Goal: Task Accomplishment & Management: Complete application form

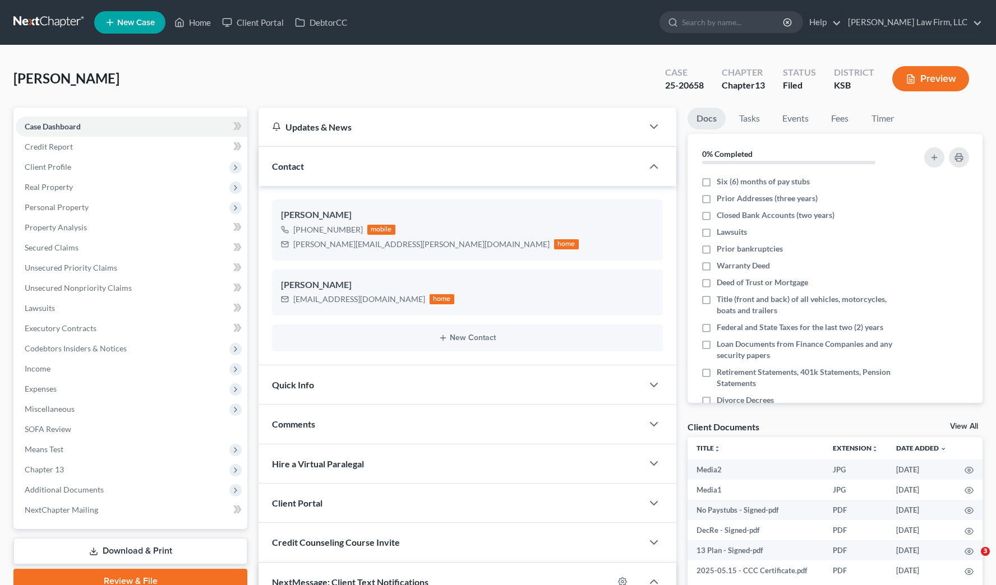
select select "0"
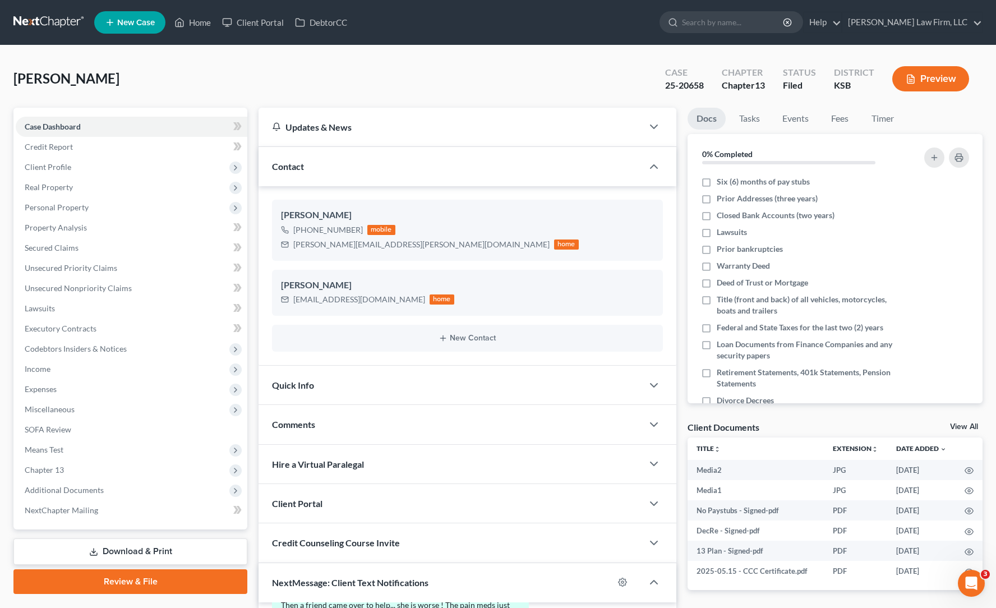
click at [21, 25] on link at bounding box center [49, 22] width 72 height 20
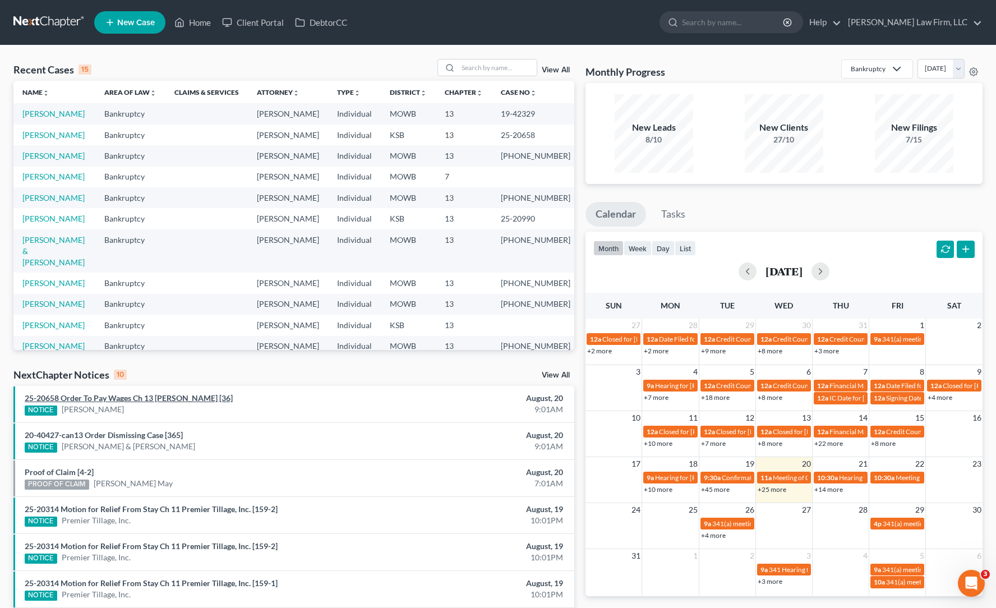
click at [218, 399] on link "25-20658 Order To Pay Wages Ch 13 [PERSON_NAME] [36]" at bounding box center [129, 398] width 208 height 10
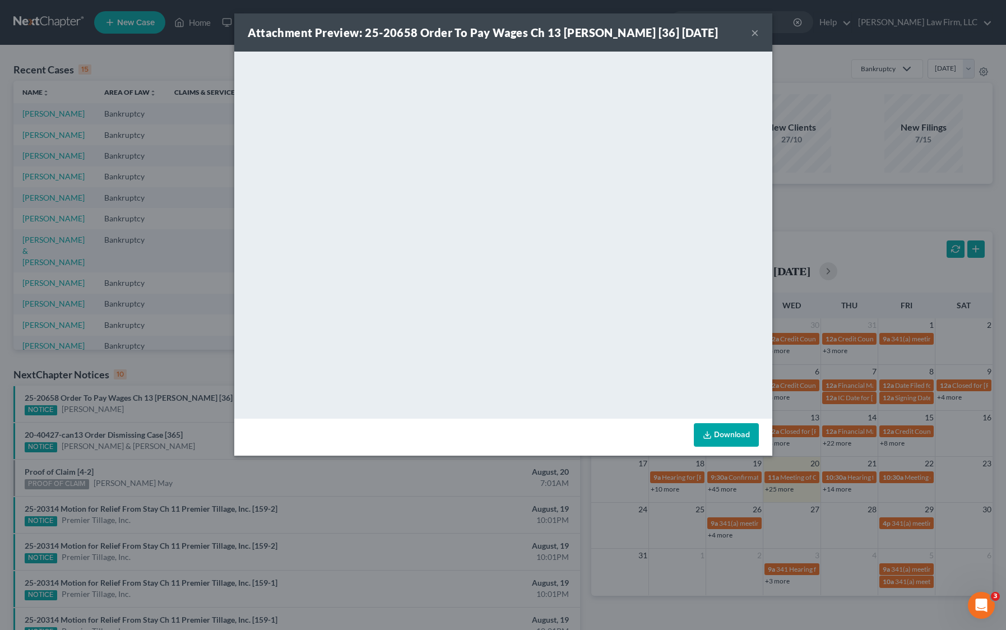
click at [144, 252] on div "Attachment Preview: 25-20658 Order To Pay Wages Ch 13 [PERSON_NAME] [36] [DATE]…" at bounding box center [503, 315] width 1006 height 630
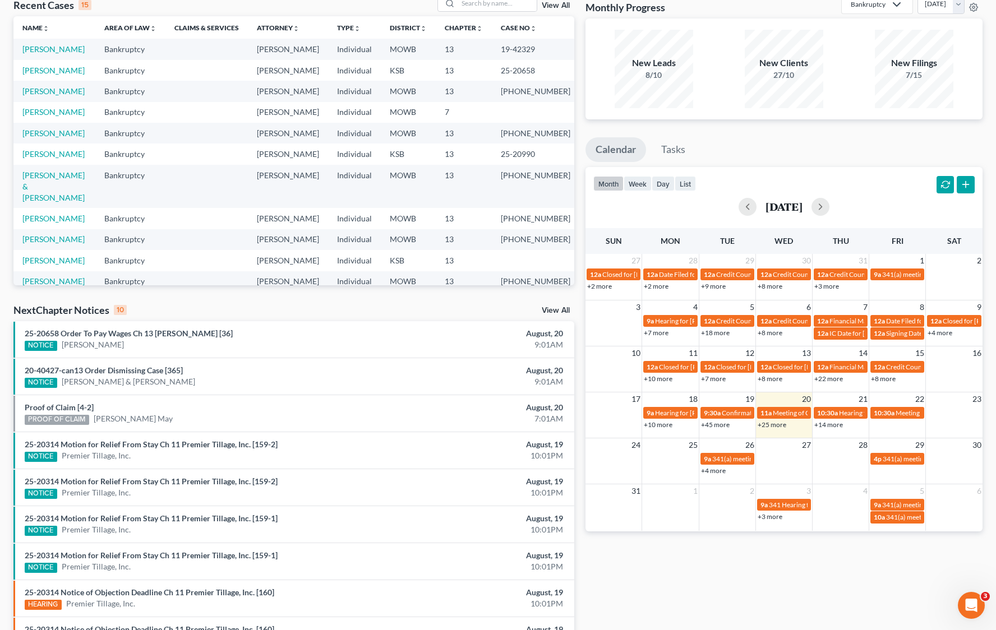
scroll to position [140, 0]
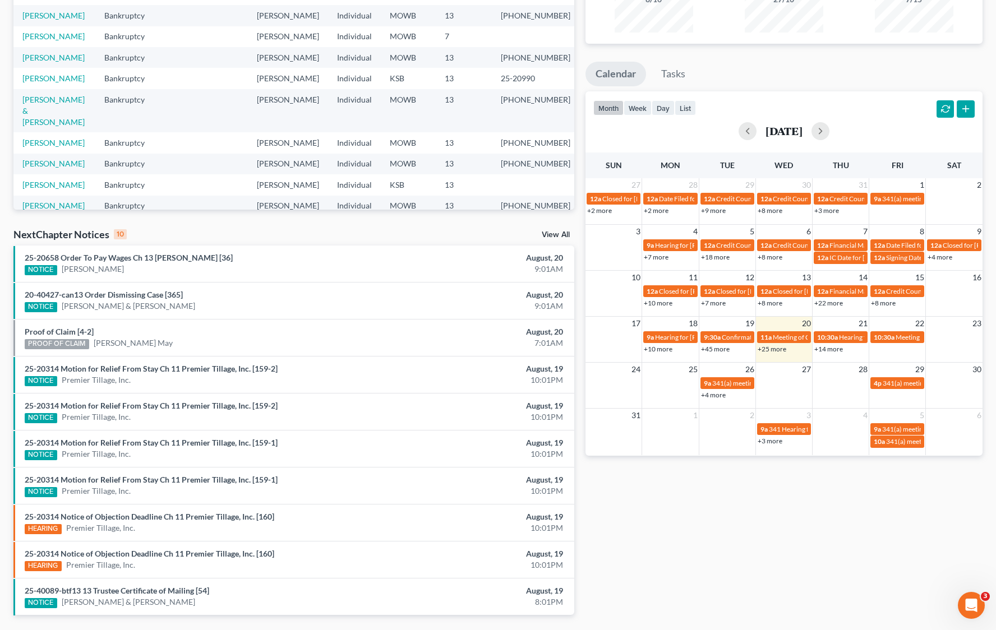
click at [379, 397] on ul "25-20658 Order To Pay Wages Ch 13 [PERSON_NAME] [36] NOTICE [PERSON_NAME] Augus…" at bounding box center [293, 430] width 561 height 369
click at [261, 484] on div "25-20314 Motion for Relief From Stay Ch 11 Premier Tillage, Inc. [159-1] NOTICE…" at bounding box center [202, 485] width 366 height 23
click at [260, 478] on link "25-20314 Motion for Relief From Stay Ch 11 Premier Tillage, Inc. [159-1]" at bounding box center [151, 480] width 253 height 10
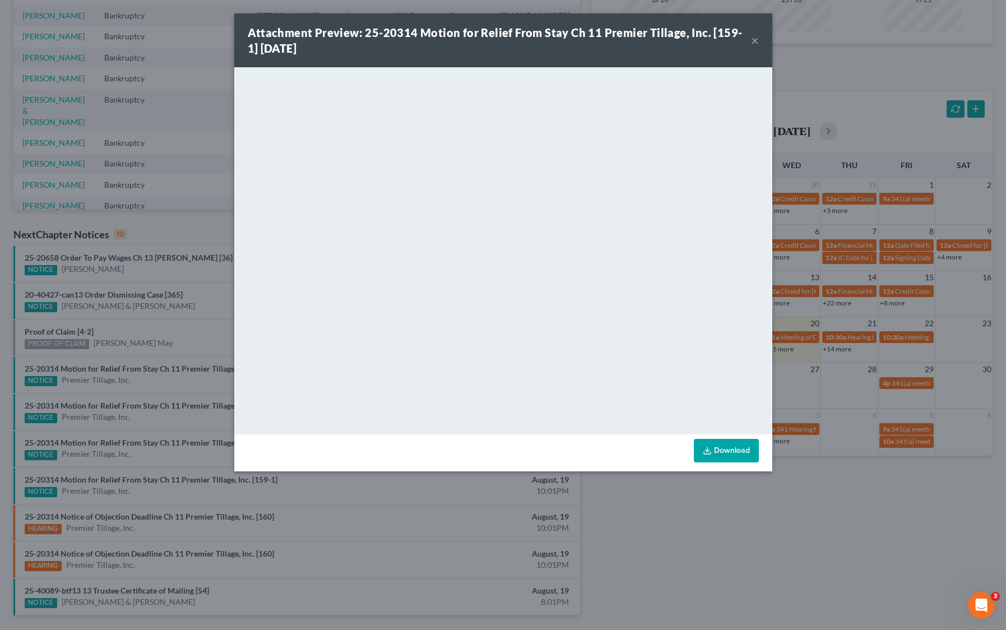
click at [679, 536] on div "Attachment Preview: 25-20314 Motion for Relief From Stay Ch 11 Premier Tillage,…" at bounding box center [503, 315] width 1006 height 630
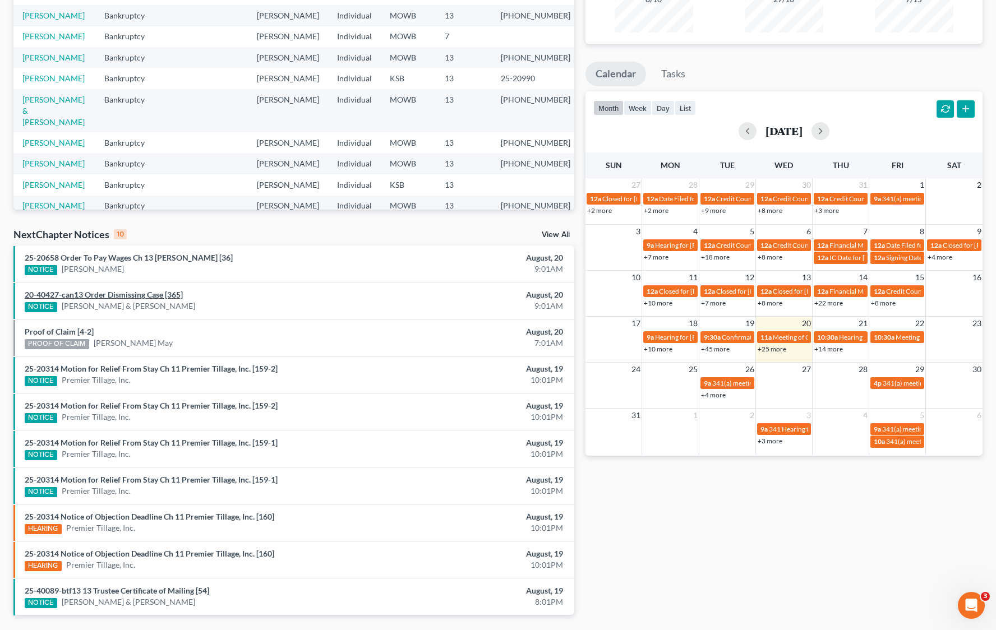
click at [156, 292] on link "20-40427-can13 Order Dismissing Case [365]" at bounding box center [104, 295] width 158 height 10
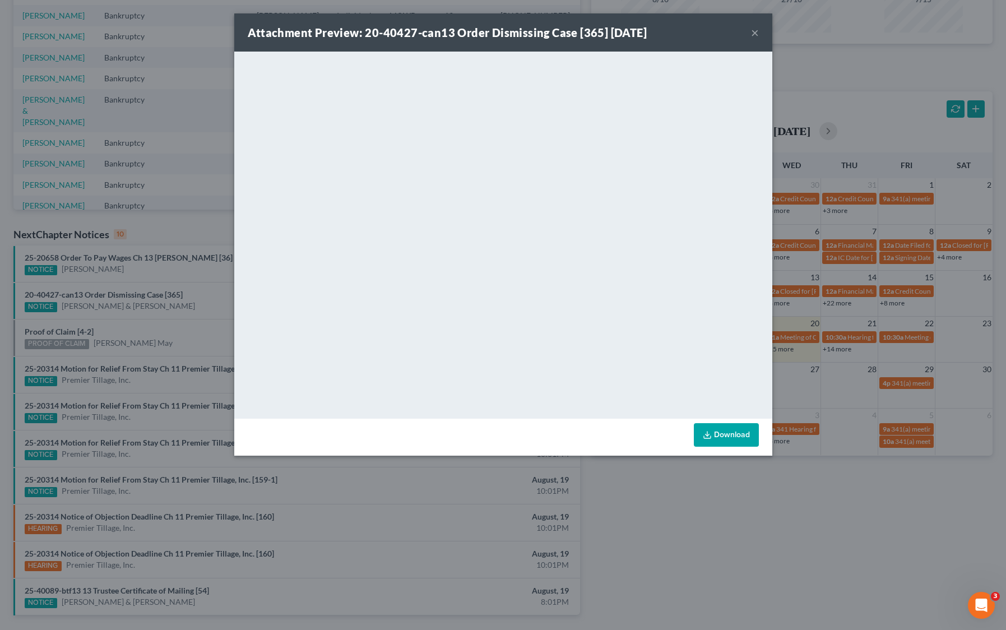
click at [662, 546] on div "Attachment Preview: 20-40427-can13 Order Dismissing Case [365] [DATE] × <object…" at bounding box center [503, 315] width 1006 height 630
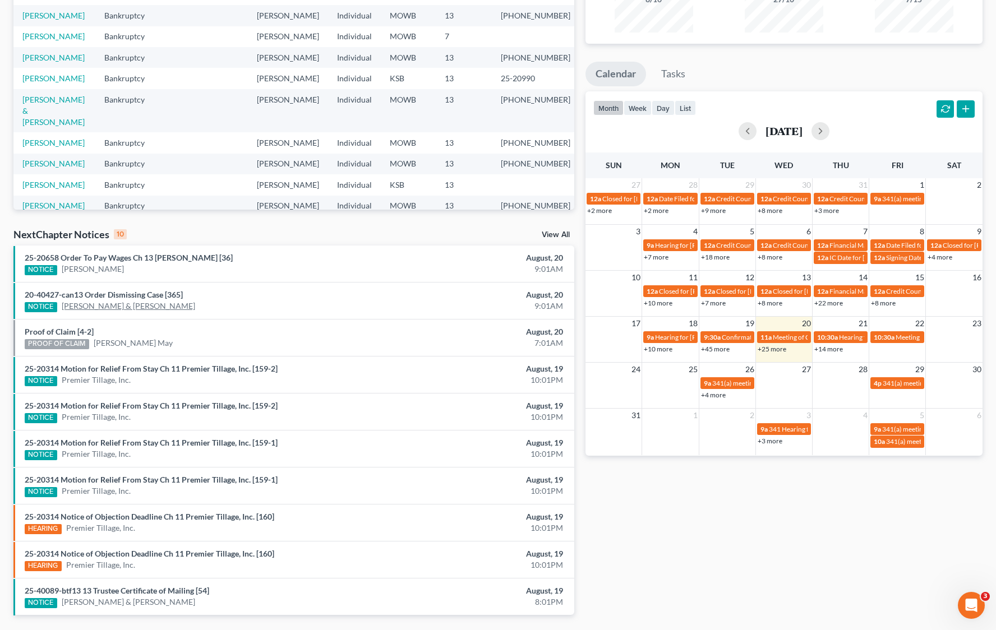
click at [103, 303] on link "[PERSON_NAME] & [PERSON_NAME]" at bounding box center [128, 305] width 133 height 11
select select "4"
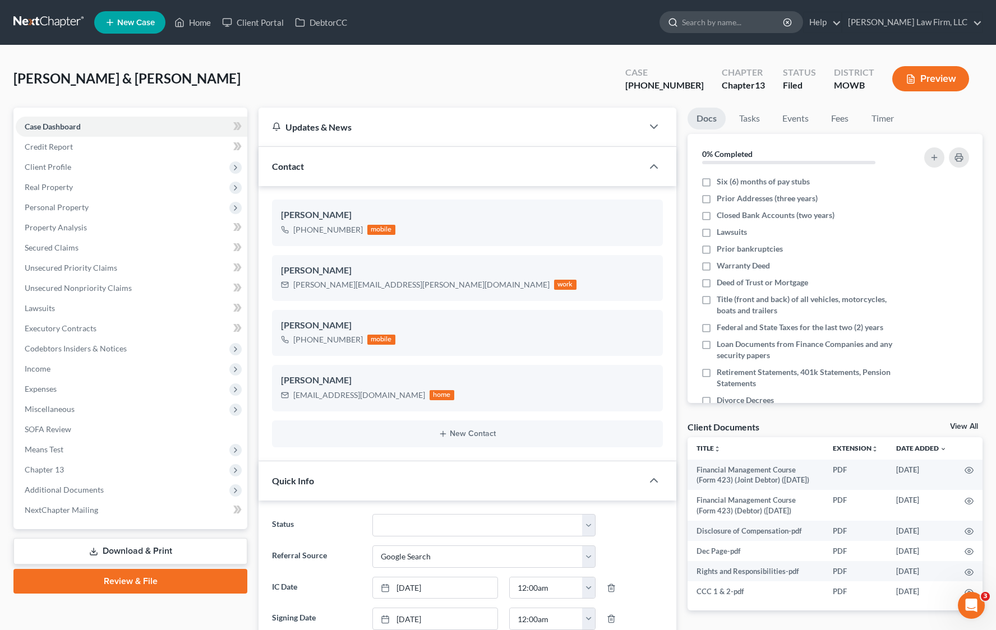
click at [784, 16] on input "search" at bounding box center [733, 22] width 103 height 21
type input "g"
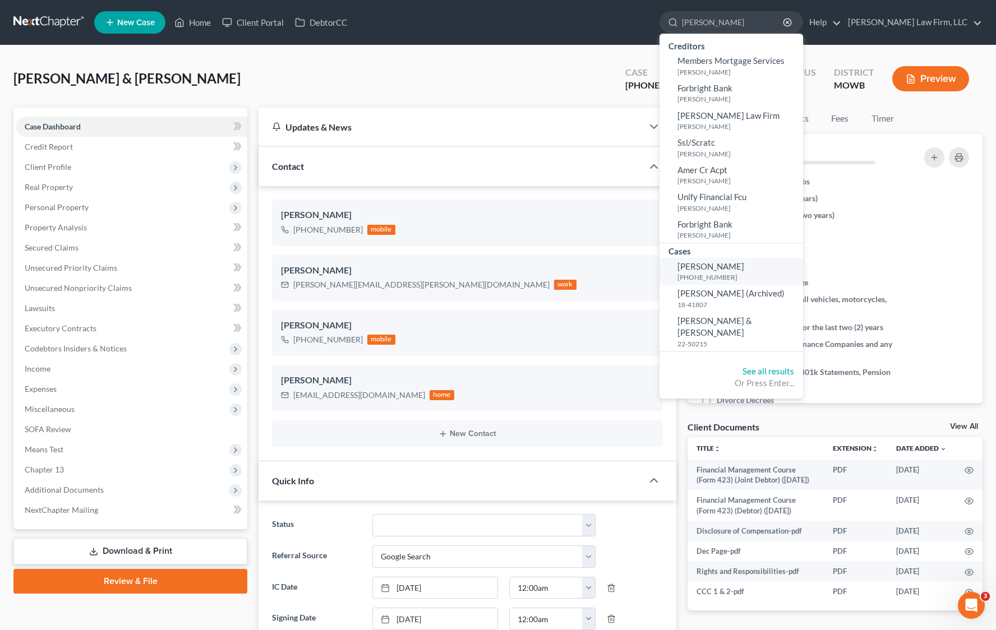
type input "[PERSON_NAME]"
click at [744, 268] on span "[PERSON_NAME]" at bounding box center [710, 266] width 67 height 10
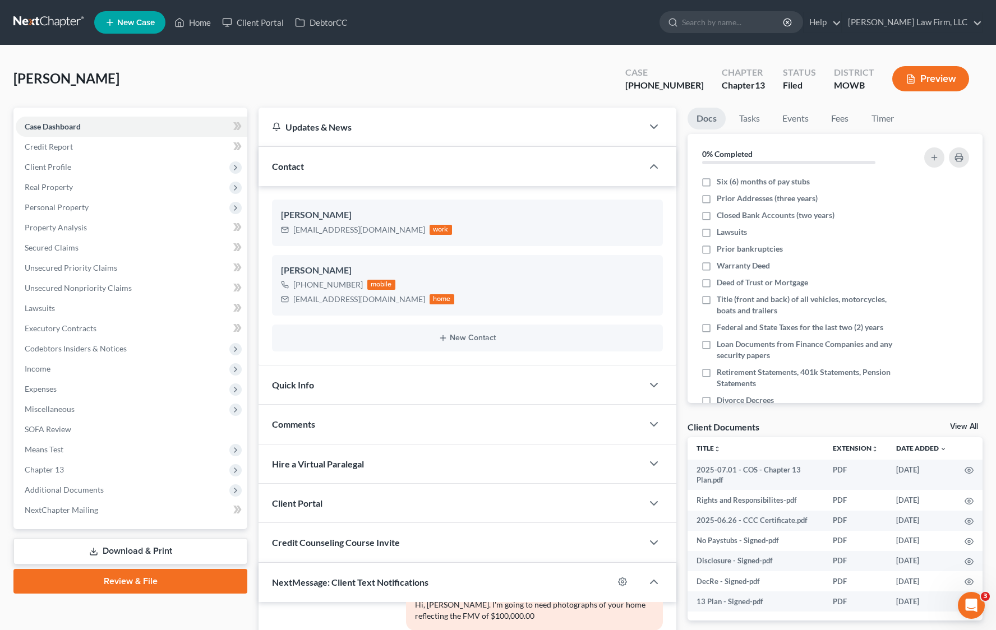
scroll to position [266, 0]
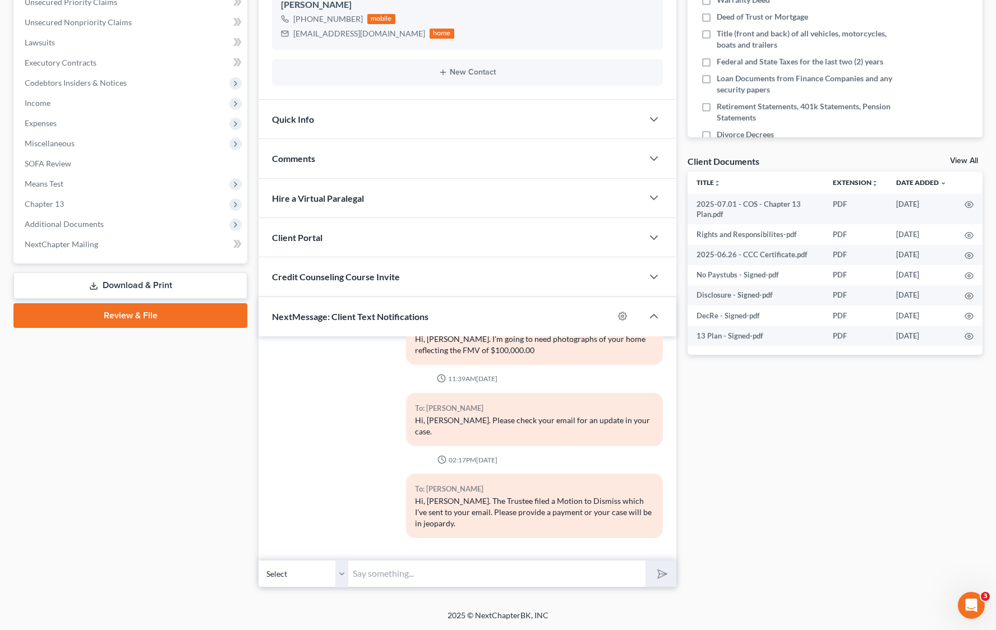
click at [426, 567] on input "text" at bounding box center [496, 573] width 297 height 27
type input "E"
type input "[PERSON_NAME], what's the status of your 2024 tax return and submitting a payme…"
click at [645, 561] on button "submit" at bounding box center [660, 574] width 31 height 26
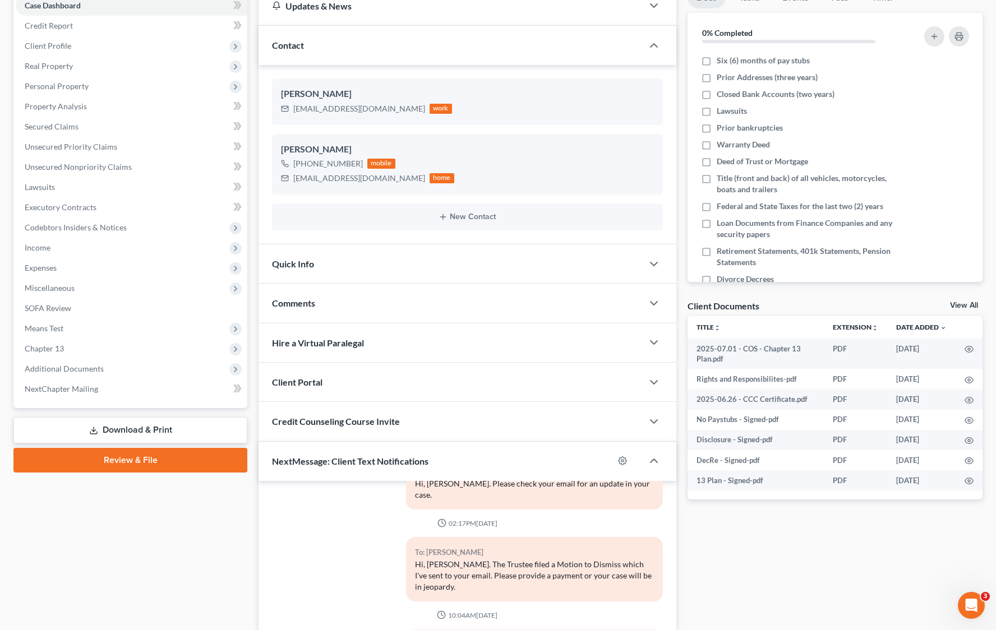
scroll to position [0, 0]
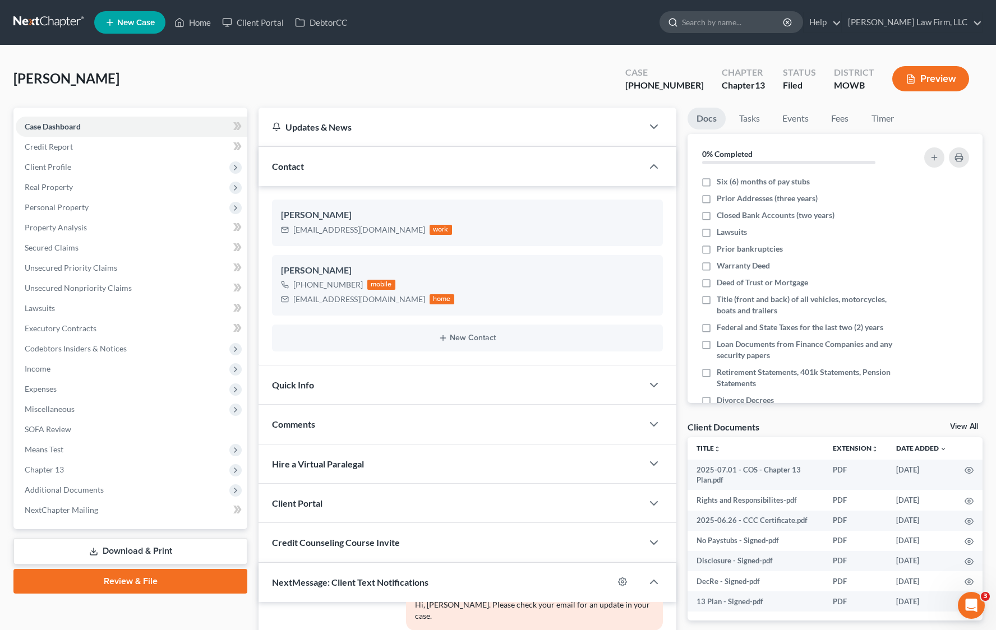
click at [751, 25] on input "search" at bounding box center [733, 22] width 103 height 21
type input "w"
type input "h"
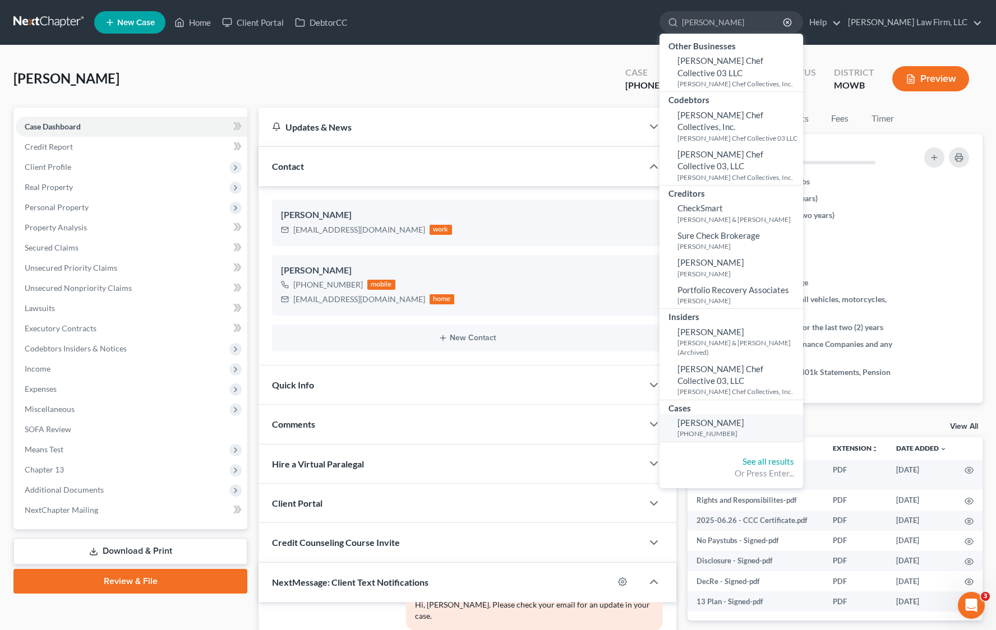
type input "[PERSON_NAME]"
click at [736, 414] on link "[PERSON_NAME] [PHONE_NUMBER]" at bounding box center [731, 427] width 144 height 27
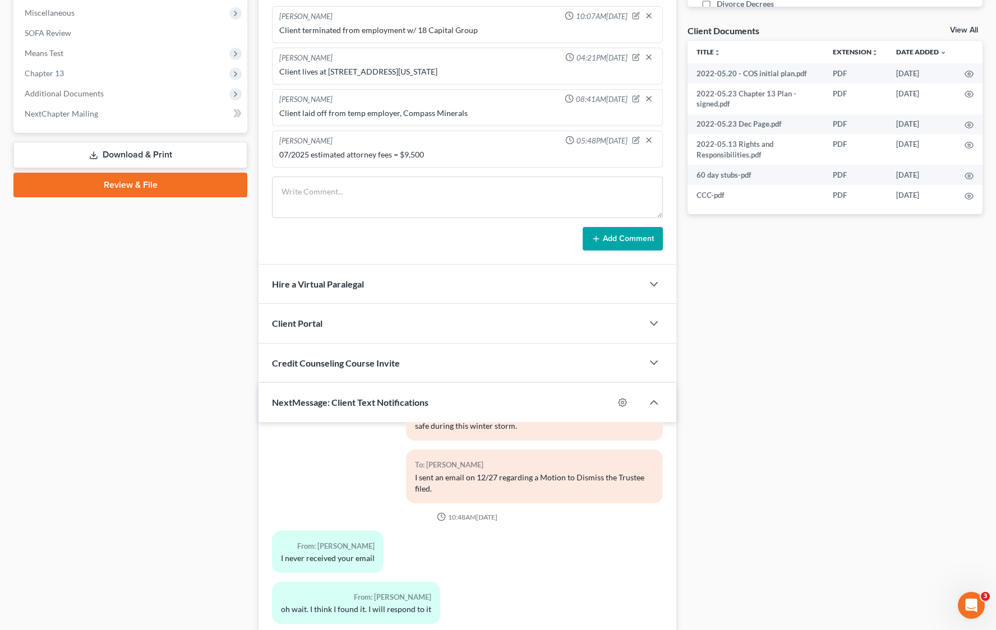
scroll to position [482, 0]
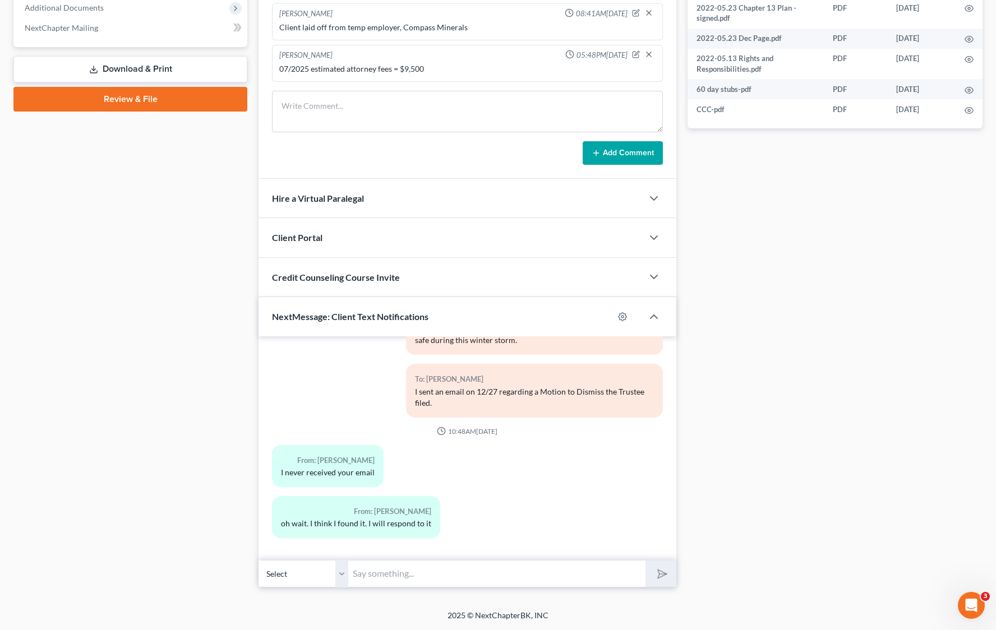
click at [489, 577] on input "text" at bounding box center [496, 573] width 297 height 27
drag, startPoint x: 489, startPoint y: 577, endPoint x: 649, endPoint y: 553, distance: 161.5
click at [489, 576] on input "text" at bounding box center [496, 573] width 297 height 27
click at [748, 511] on div "Docs Tasks Events Fees Timer 60% Completed Nothing here yet! Six (6) months of …" at bounding box center [835, 107] width 306 height 963
click at [506, 559] on div "12:38PM[DATE] To: [PERSON_NAME] Good afternoon, [PERSON_NAME] with [PERSON_NAME…" at bounding box center [467, 448] width 418 height 224
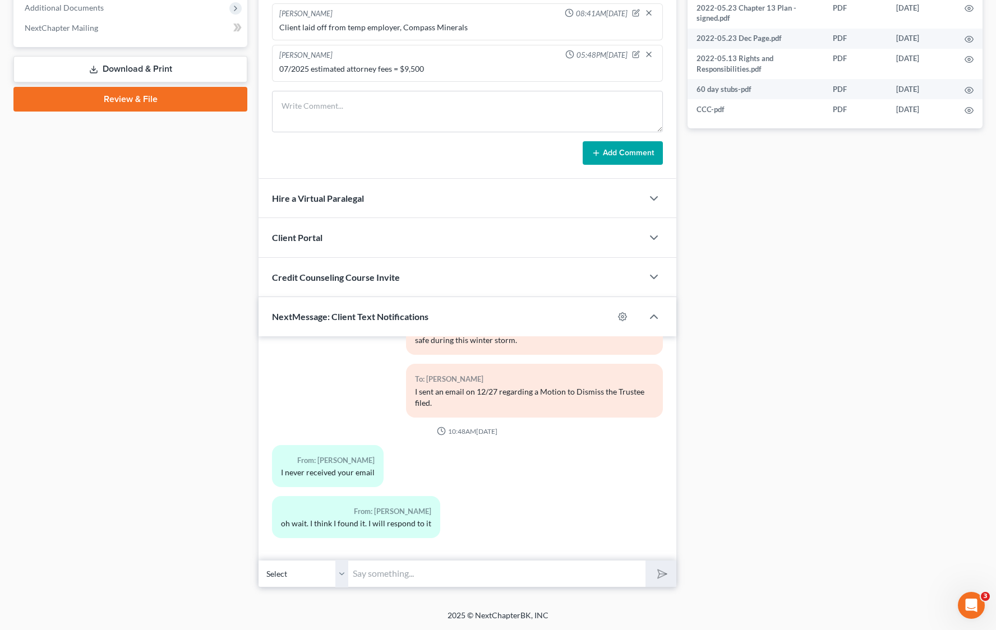
click at [508, 570] on input "text" at bounding box center [496, 573] width 297 height 27
click at [605, 565] on input "text" at bounding box center [496, 573] width 297 height 27
click at [453, 576] on input "text" at bounding box center [496, 573] width 297 height 27
type input "P"
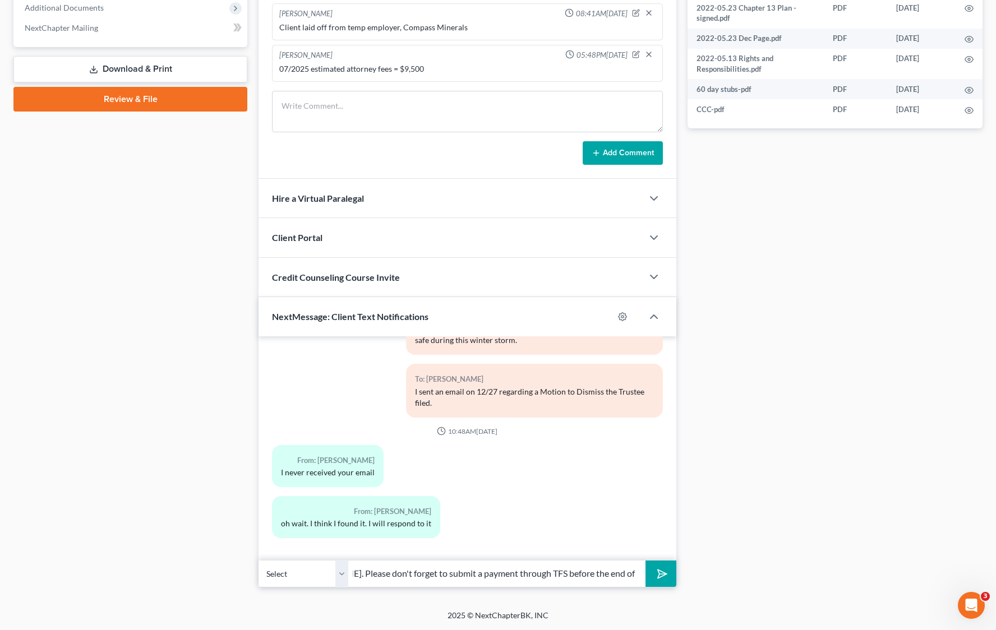
type input "Hi, [PERSON_NAME]. Please don't forget to submit a payment through TFS before t…"
click at [645, 561] on button "submit" at bounding box center [660, 574] width 31 height 26
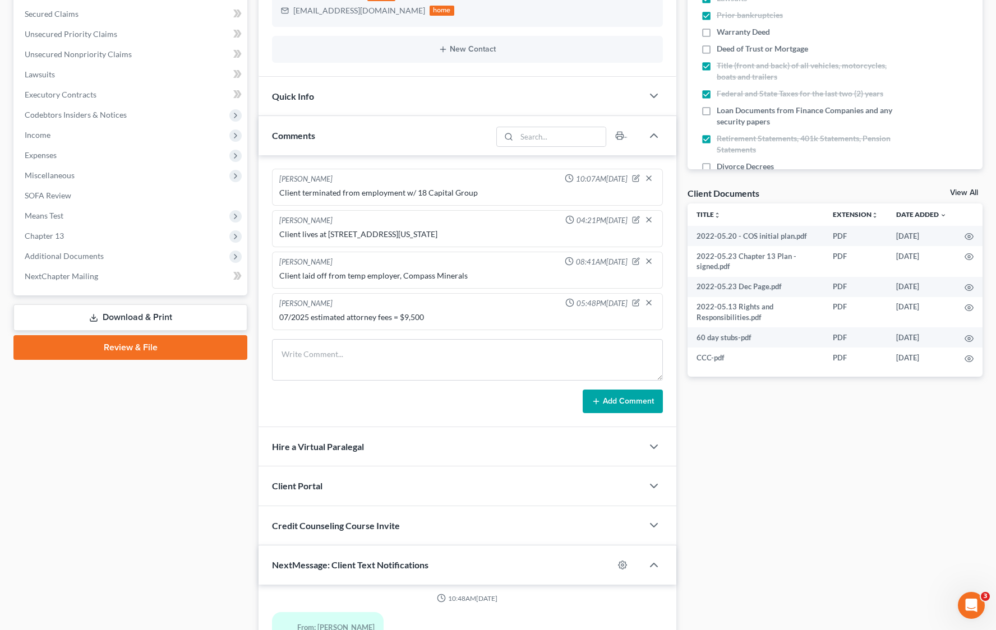
scroll to position [0, 0]
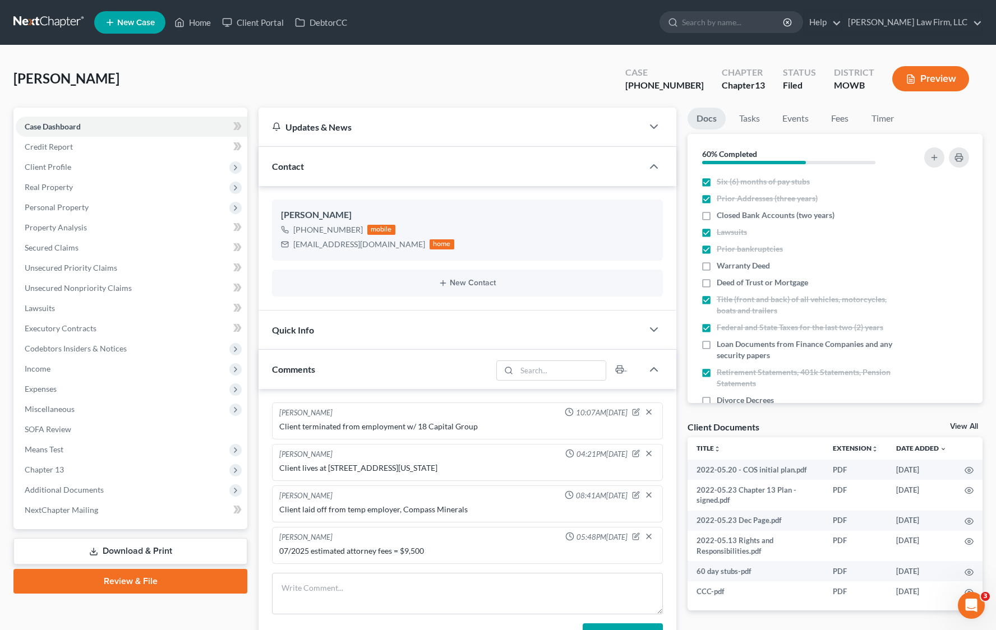
click at [43, 14] on link at bounding box center [49, 22] width 72 height 20
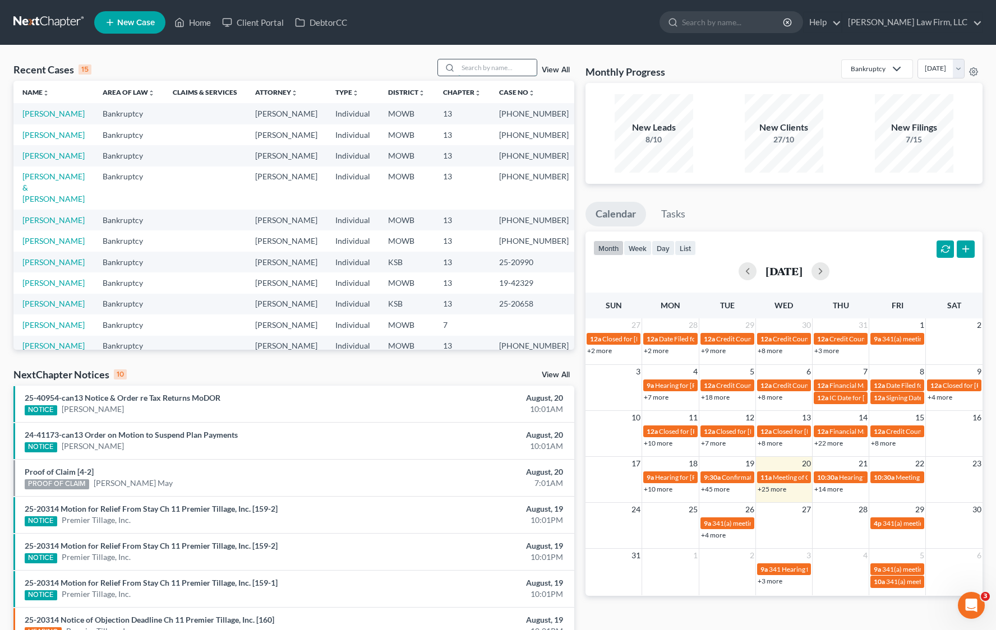
click at [503, 62] on input "search" at bounding box center [497, 67] width 78 height 16
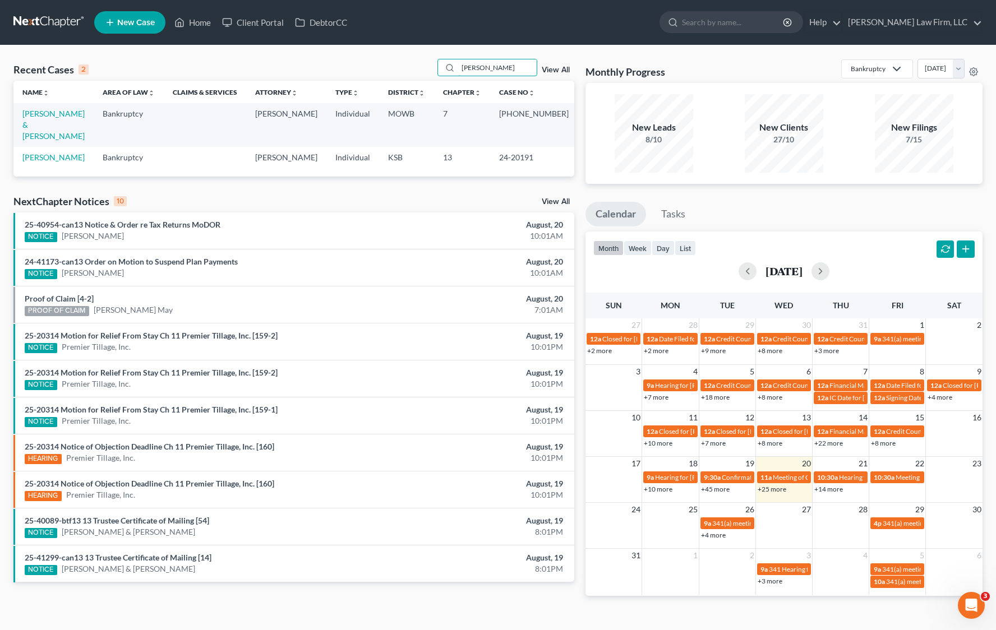
type input "nolan"
click at [37, 115] on link "Nolan, Brian & Quinze Nolan, Tiffany" at bounding box center [53, 125] width 62 height 32
select select "4"
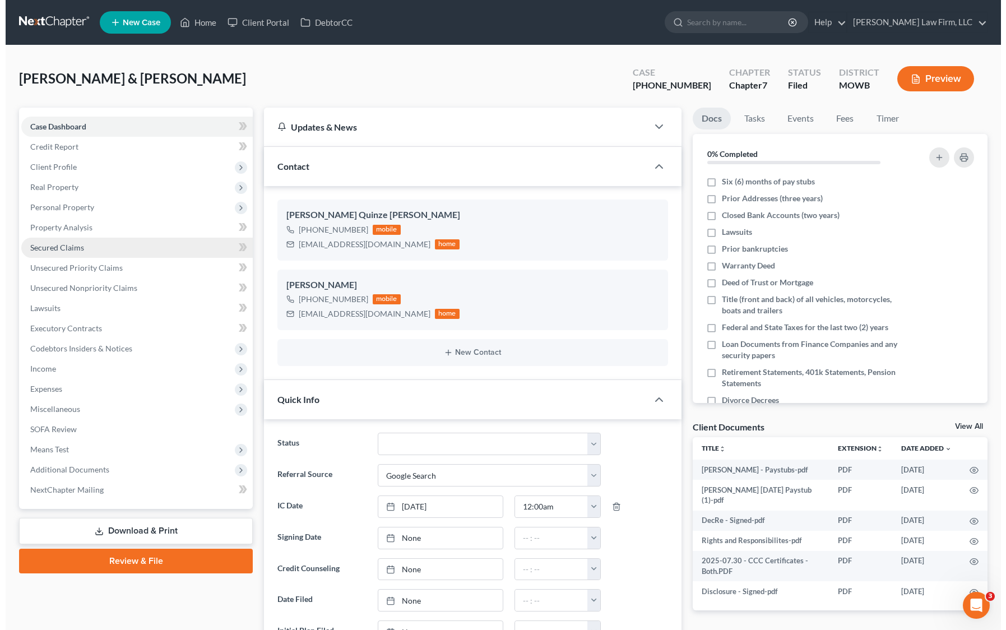
scroll to position [46, 0]
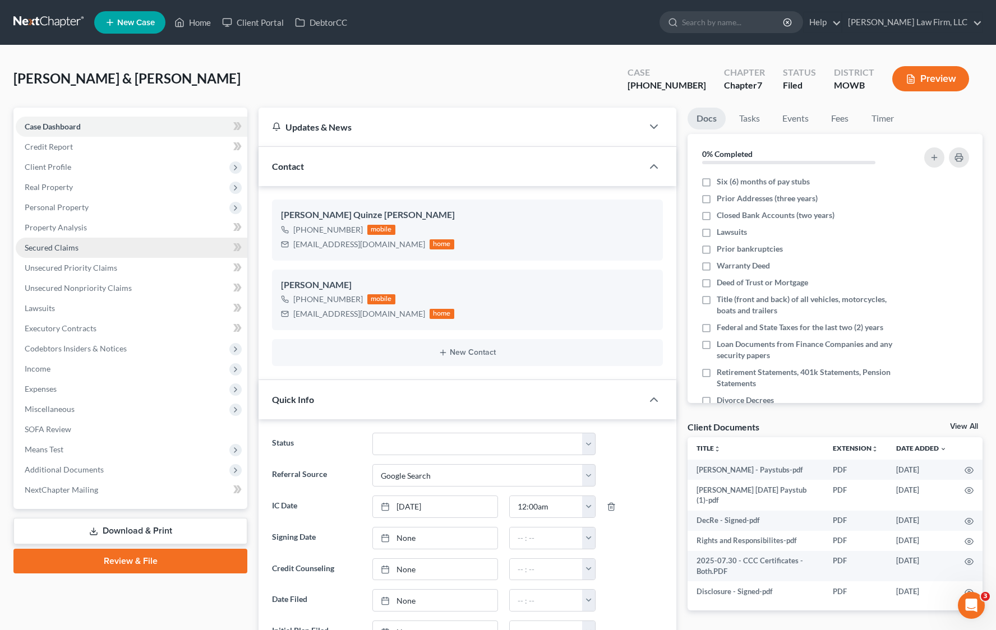
click at [113, 255] on link "Secured Claims" at bounding box center [132, 248] width 232 height 20
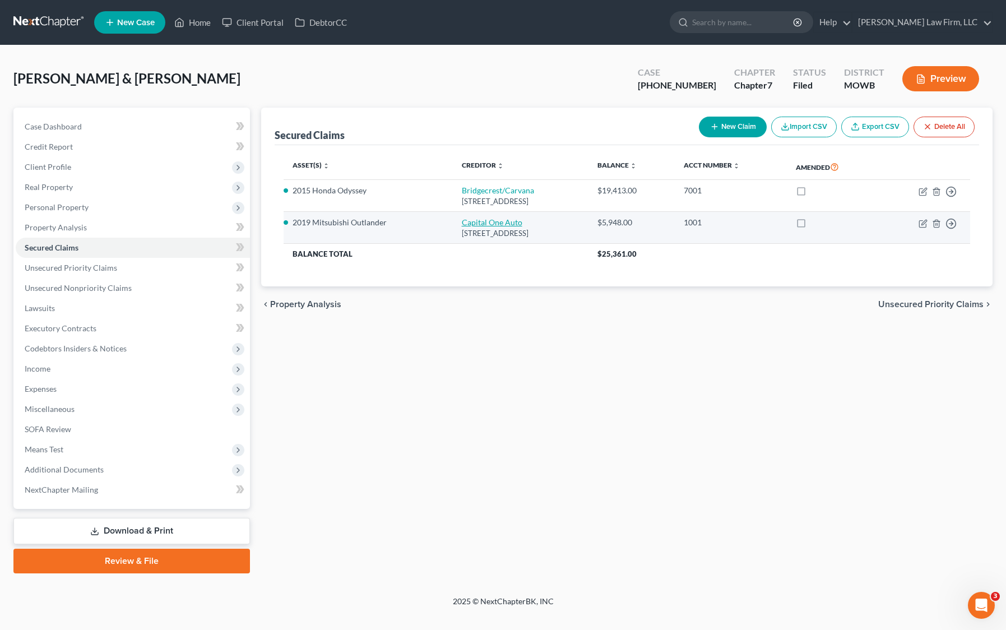
click at [471, 221] on link "Capital One Auto" at bounding box center [492, 223] width 61 height 10
select select "45"
select select "2"
select select "0"
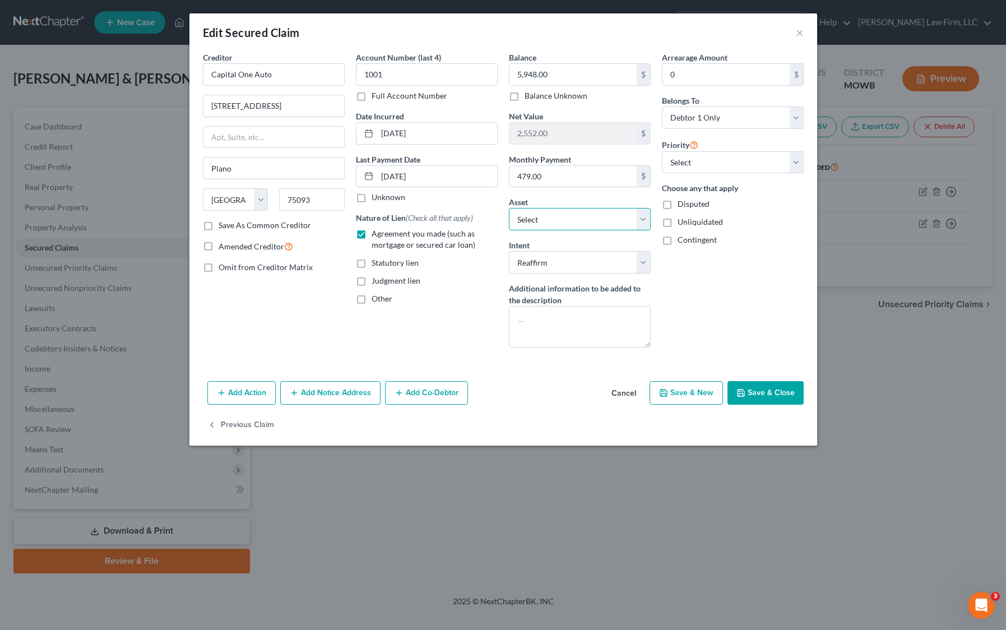
click at [629, 212] on select "Select Other Multiple Assets Venmo (Tiffany) (Checking Account) - $0.0 Brian: A…" at bounding box center [580, 219] width 142 height 22
click at [799, 33] on button "×" at bounding box center [800, 32] width 8 height 13
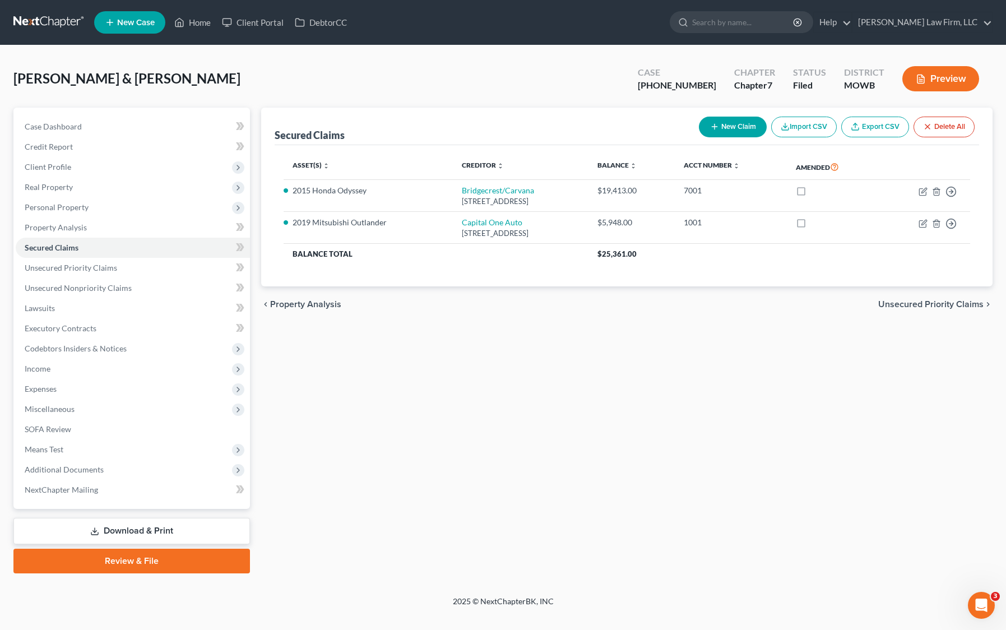
click at [428, 90] on div "Nolan, Brian & Quinze Nolan, Tiffany Upgraded Case 25-20342-7 Chapter Chapter 7…" at bounding box center [502, 83] width 979 height 49
click at [12, 584] on div "Nolan, Brian & Quinze Nolan, Tiffany Upgraded Case 25-20342-7 Chapter Chapter 7…" at bounding box center [503, 320] width 1006 height 551
drag, startPoint x: 484, startPoint y: 420, endPoint x: 752, endPoint y: 257, distance: 313.7
click at [484, 420] on div "Secured Claims New Claim Import CSV Export CSV Delete All Asset(s) expand_more …" at bounding box center [627, 341] width 743 height 466
click at [383, 372] on div "Secured Claims New Claim Import CSV Export CSV Delete All Asset(s) expand_more …" at bounding box center [627, 341] width 743 height 466
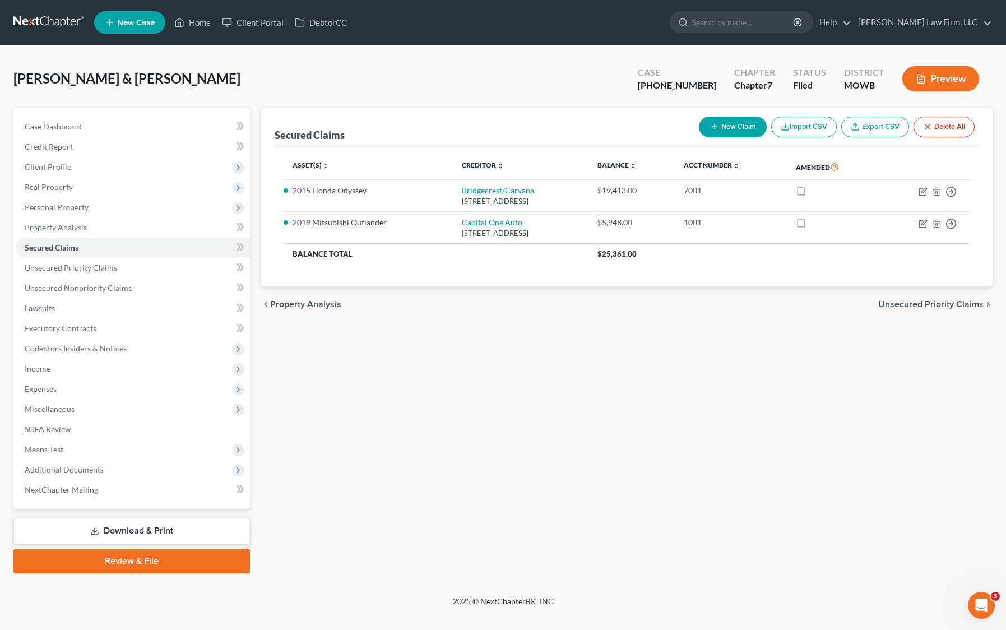
click at [31, 21] on link at bounding box center [49, 22] width 72 height 20
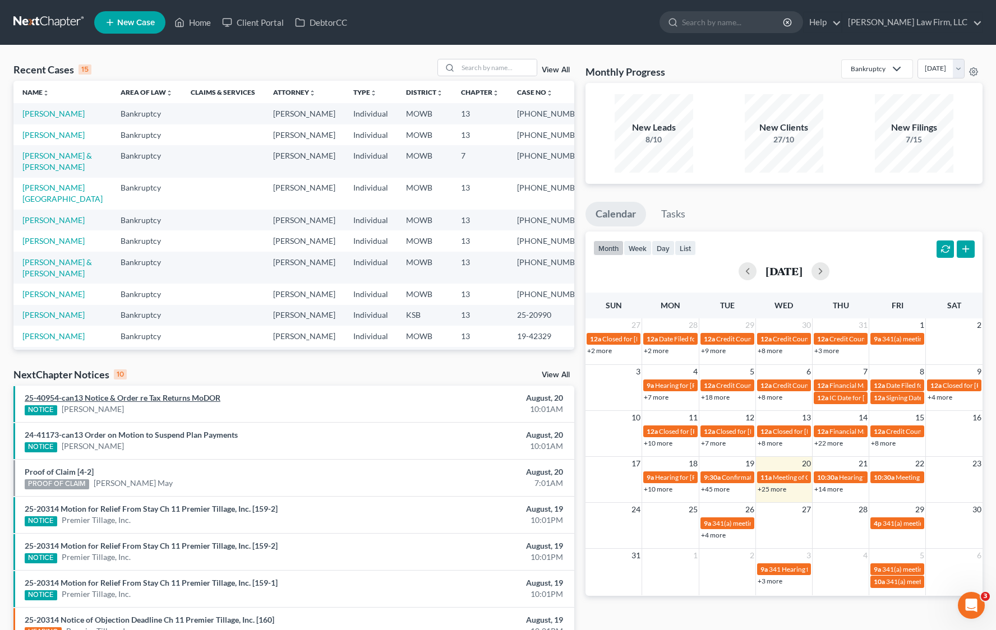
click at [188, 401] on link "25-40954-can13 Notice & Order re Tax Returns MoDOR" at bounding box center [123, 398] width 196 height 10
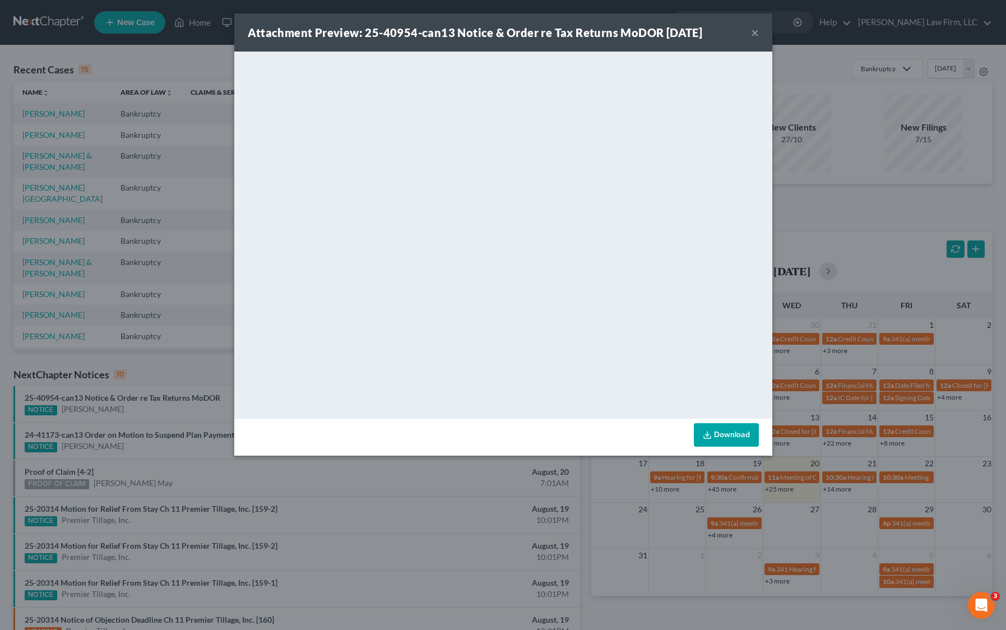
click at [489, 533] on div "Attachment Preview: 25-40954-can13 Notice & Order re Tax Returns MoDOR 08/20/20…" at bounding box center [503, 315] width 1006 height 630
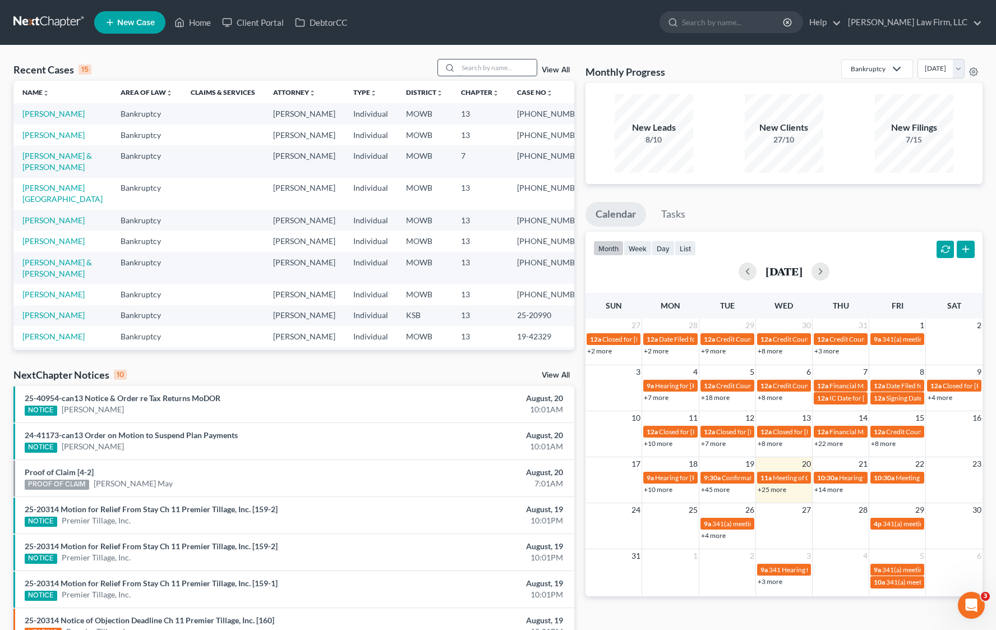
click at [511, 59] on input "search" at bounding box center [497, 67] width 78 height 16
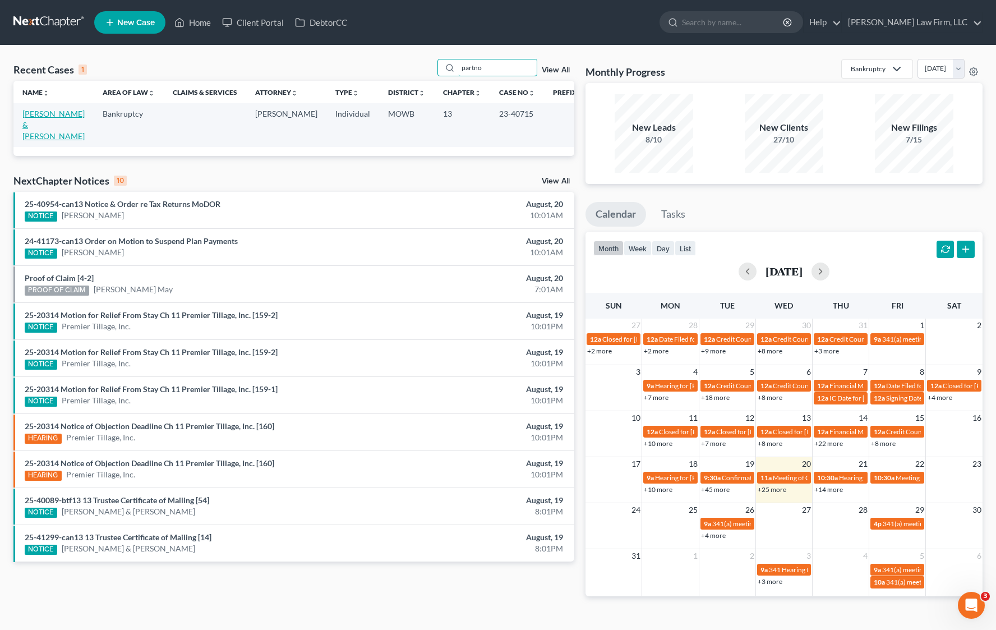
type input "partno"
click at [38, 123] on link "Partnoy, Lawrence & Nancy" at bounding box center [53, 125] width 62 height 32
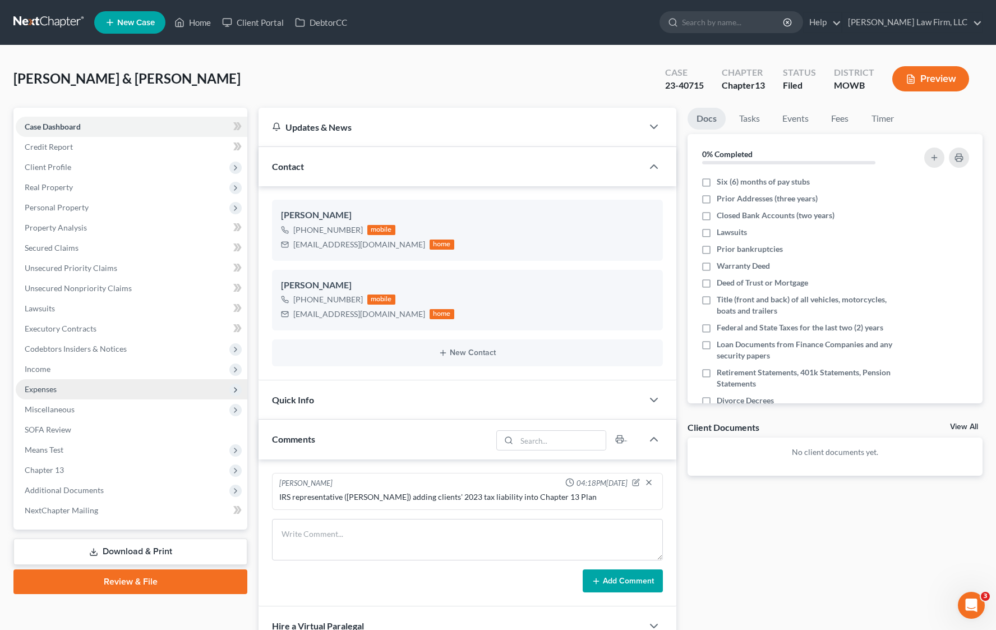
click at [132, 379] on span "Expenses" at bounding box center [132, 389] width 232 height 20
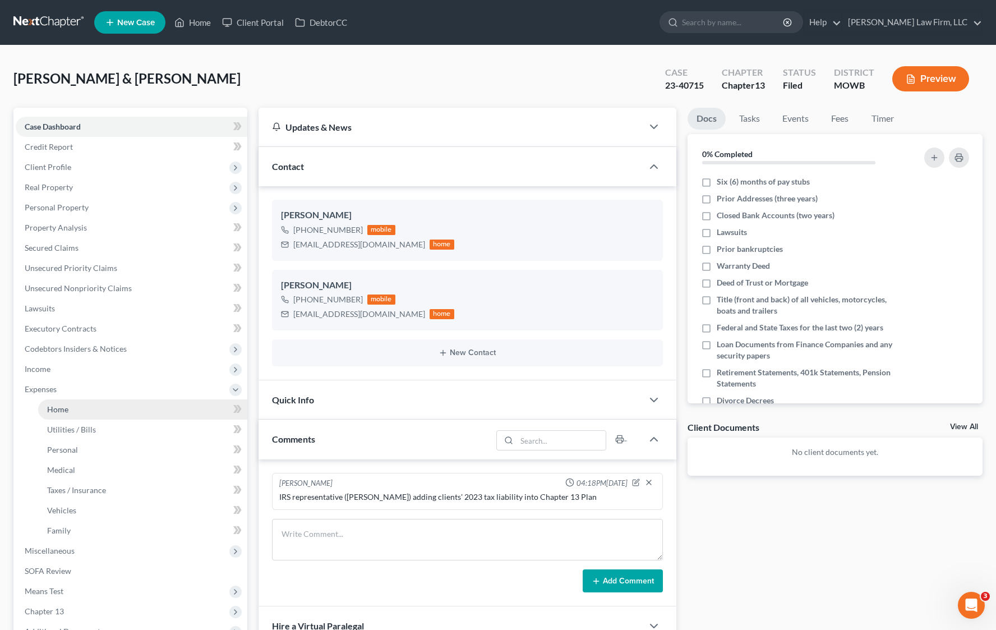
click at [133, 400] on link "Home" at bounding box center [142, 409] width 209 height 20
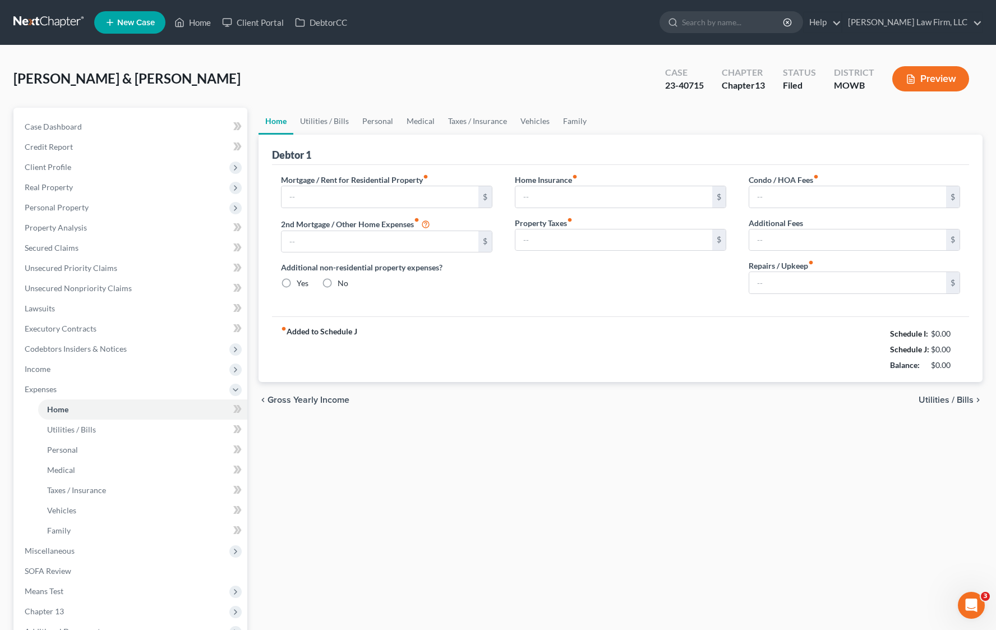
type input "2,195.00"
type input "0.00"
radio input "true"
type input "48.17"
type input "0.00"
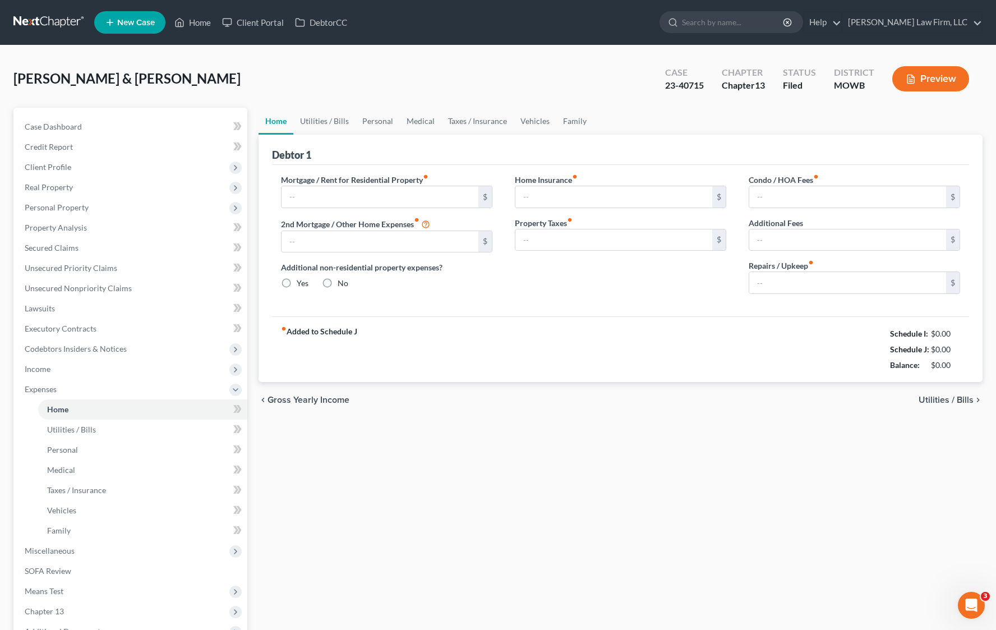
type input "0.00"
click at [330, 129] on link "Utilities / Bills" at bounding box center [324, 121] width 62 height 27
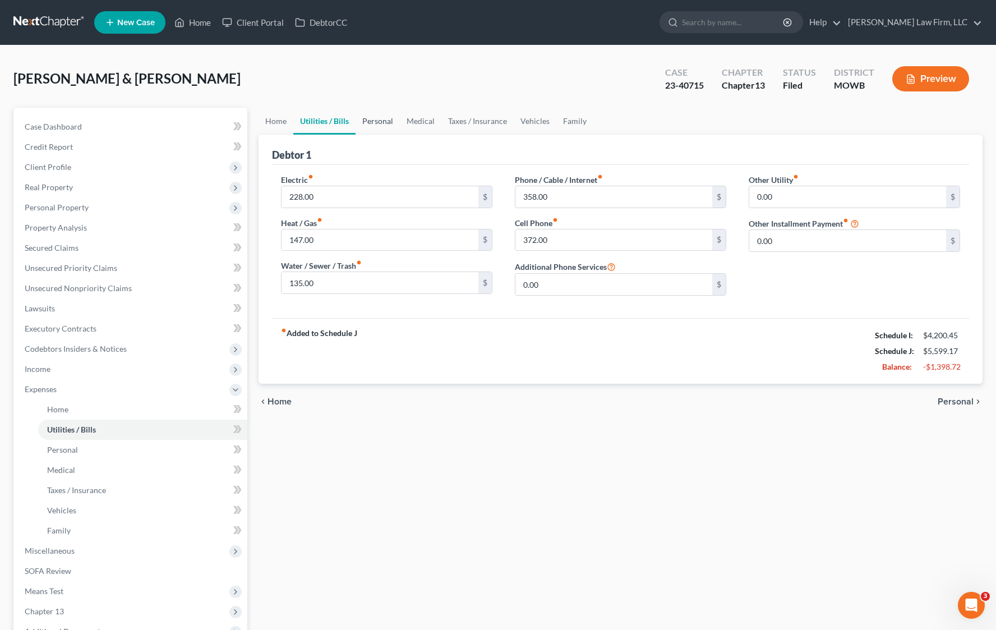
click at [368, 124] on link "Personal" at bounding box center [377, 121] width 44 height 27
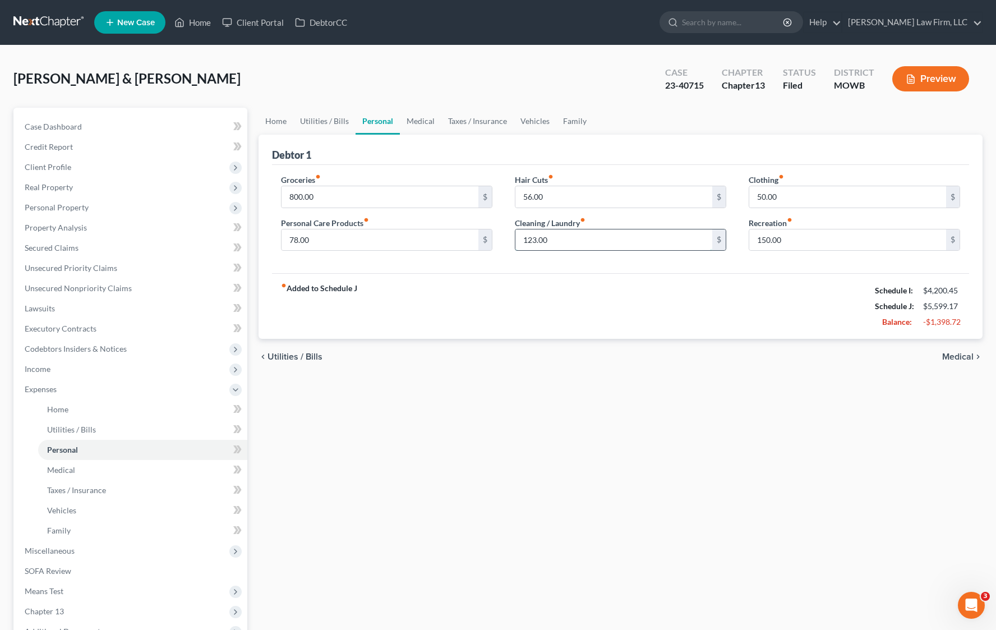
click at [619, 231] on input "123.00" at bounding box center [613, 239] width 197 height 21
type input "100"
click at [443, 129] on link "Taxes / Insurance" at bounding box center [477, 121] width 72 height 27
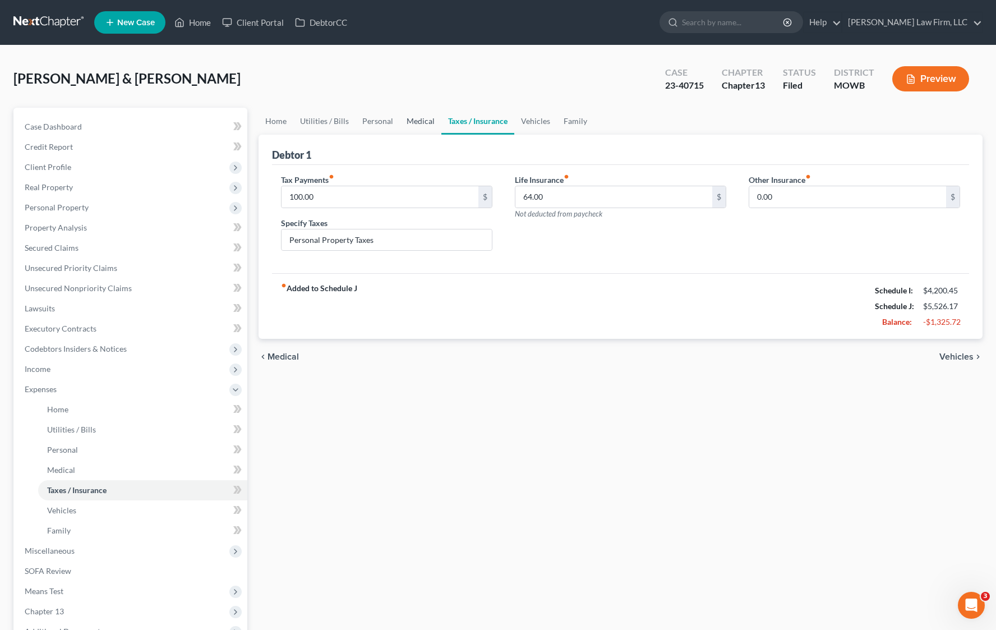
click at [414, 124] on link "Medical" at bounding box center [420, 121] width 41 height 27
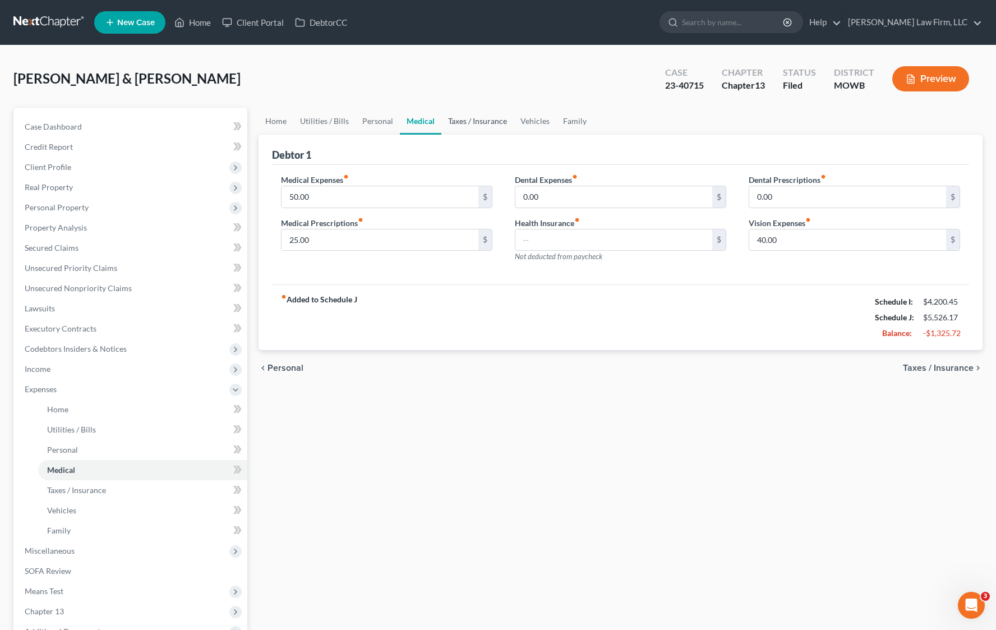
click at [491, 124] on link "Taxes / Insurance" at bounding box center [477, 121] width 72 height 27
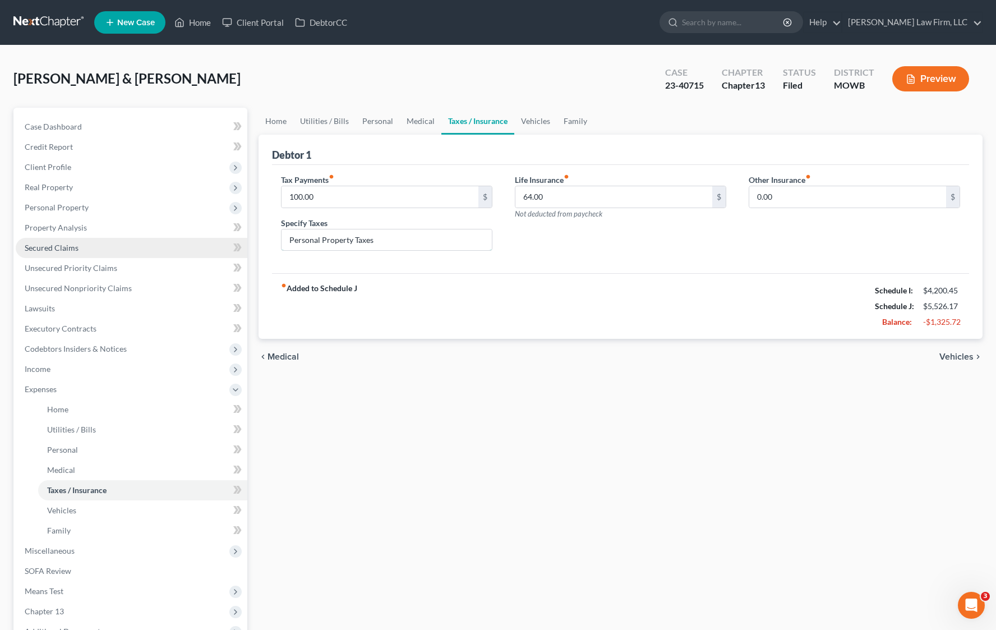
drag, startPoint x: 380, startPoint y: 246, endPoint x: 140, endPoint y: 257, distance: 239.6
click at [140, 257] on div "Petition Navigation Case Dashboard Payments Invoices Payments Payments Credit R…" at bounding box center [498, 421] width 980 height 627
type input "Taxes"
click at [540, 126] on link "Vehicles" at bounding box center [535, 121] width 43 height 27
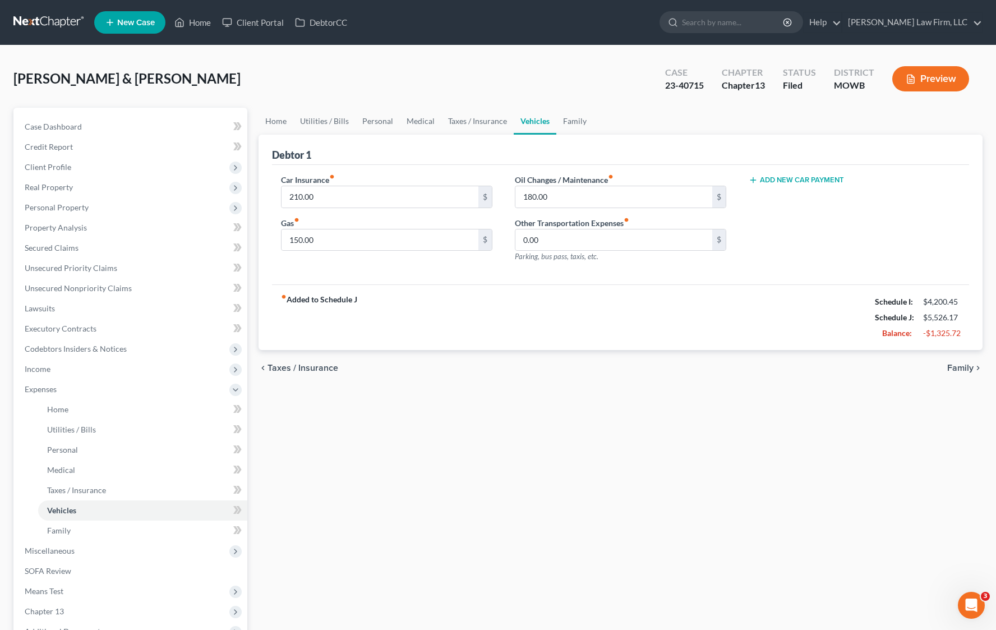
click at [585, 184] on label "Oil Changes / Maintenance fiber_manual_record" at bounding box center [564, 180] width 99 height 12
click at [579, 127] on link "Family" at bounding box center [574, 121] width 37 height 27
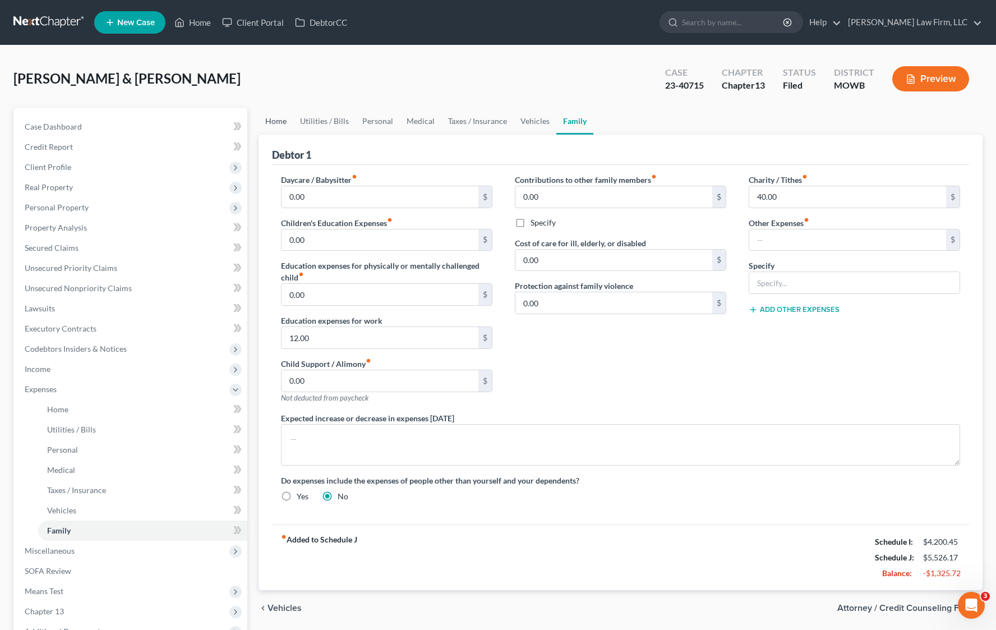
click at [265, 120] on link "Home" at bounding box center [275, 121] width 35 height 27
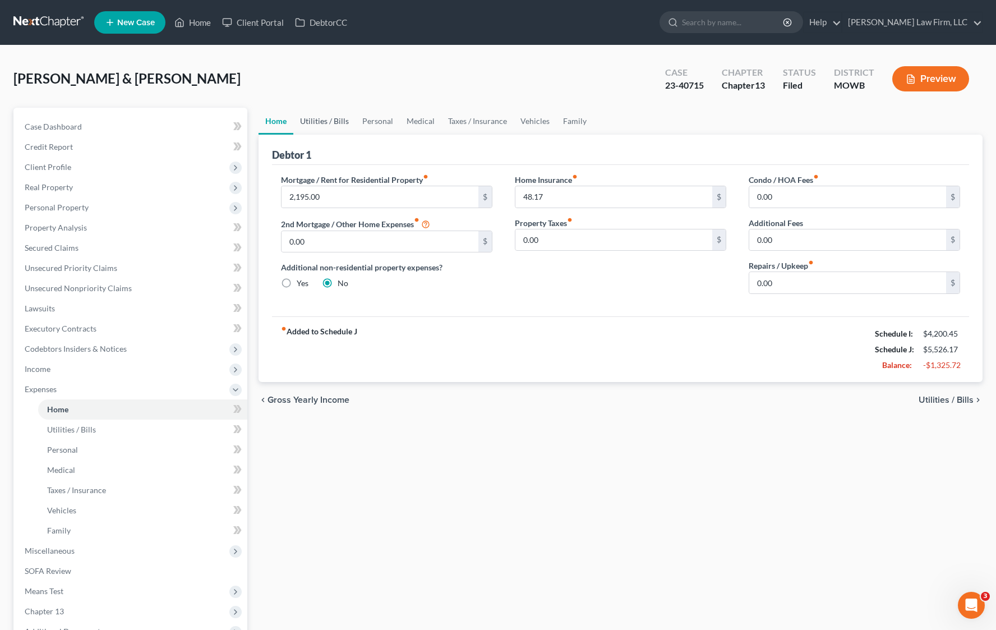
click at [316, 118] on link "Utilities / Bills" at bounding box center [324, 121] width 62 height 27
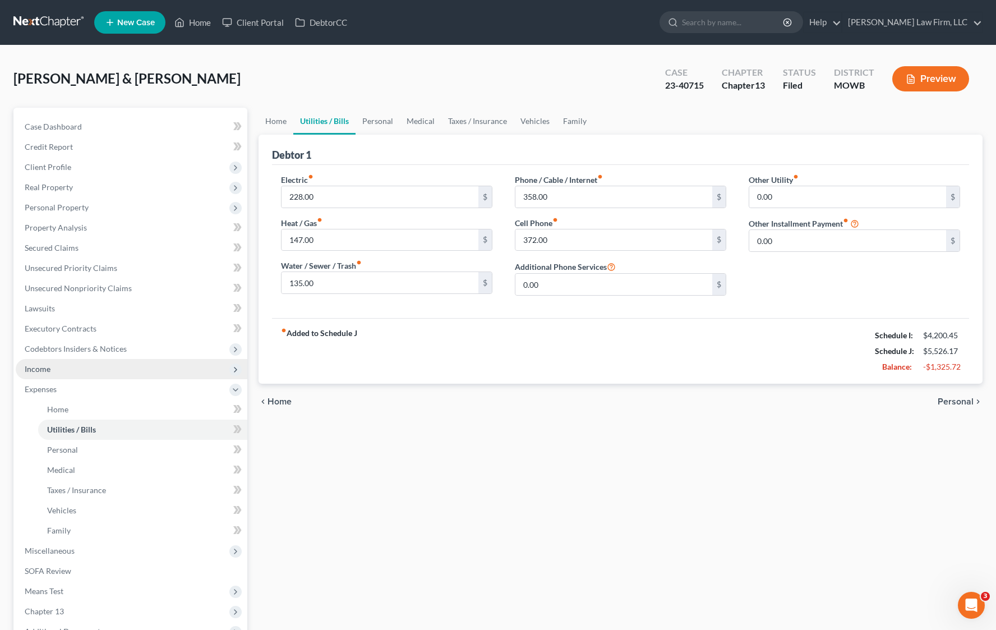
click at [131, 363] on span "Income" at bounding box center [132, 369] width 232 height 20
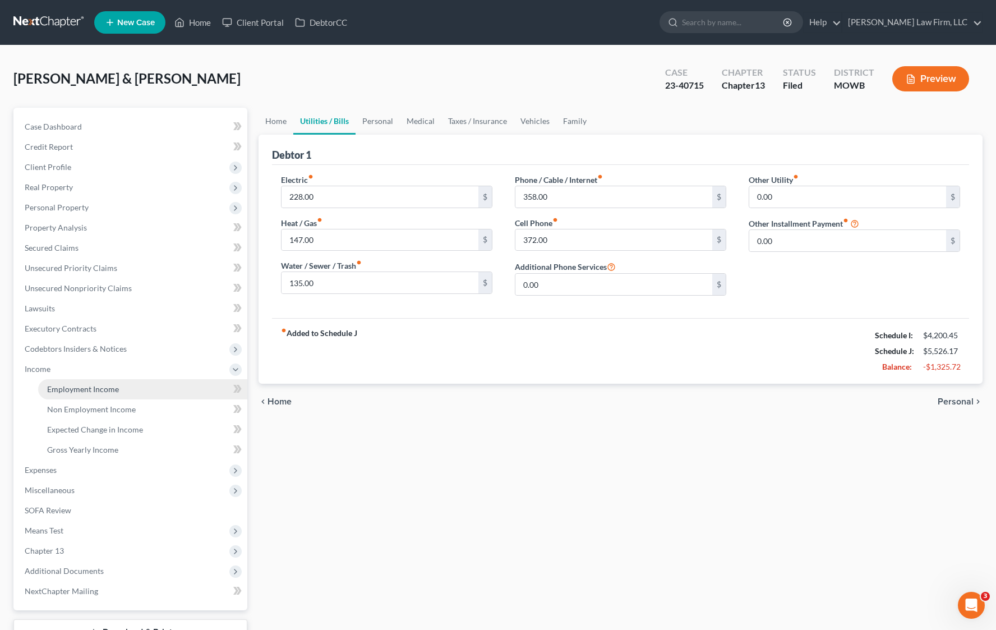
click at [119, 395] on link "Employment Income" at bounding box center [142, 389] width 209 height 20
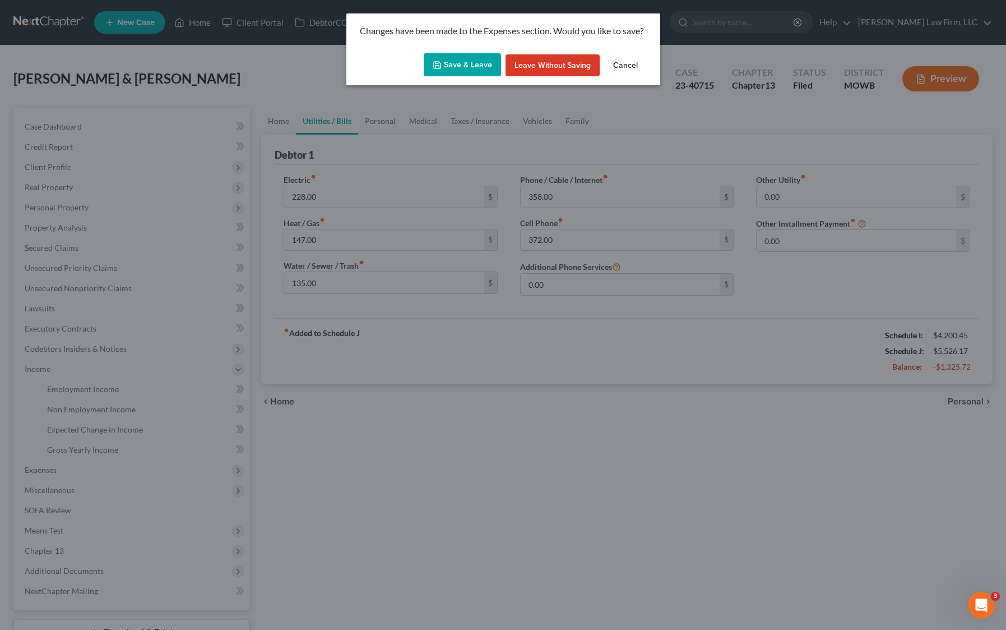
click at [439, 57] on button "Save & Leave" at bounding box center [462, 65] width 77 height 24
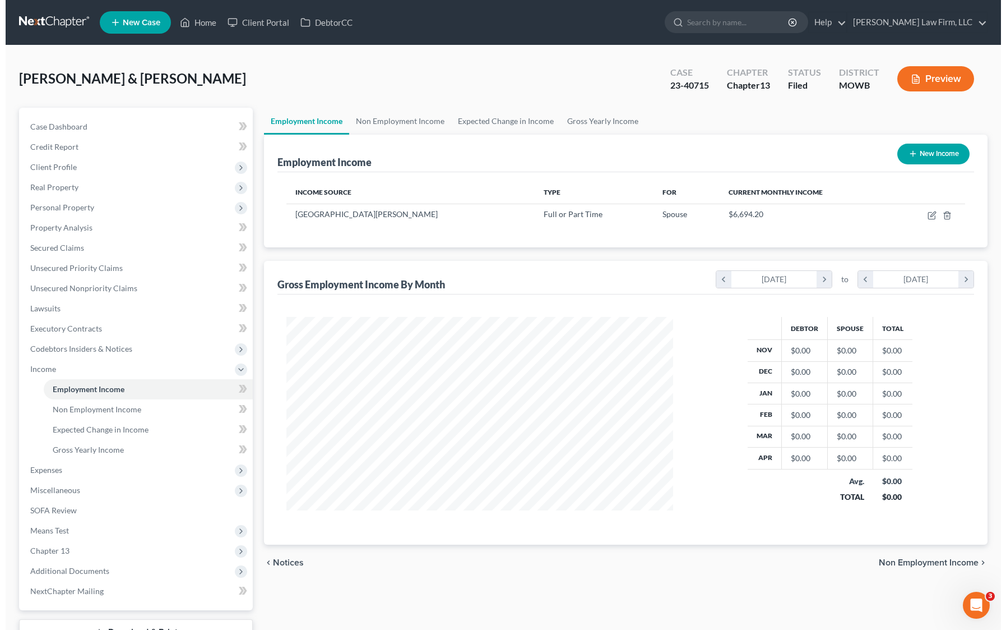
scroll to position [201, 409]
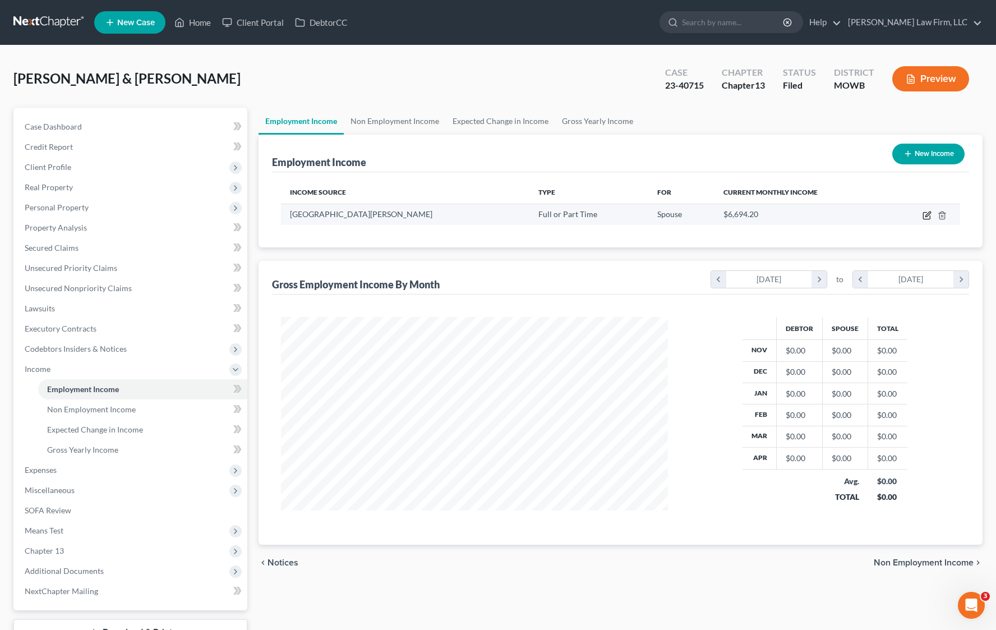
click at [924, 213] on icon "button" at bounding box center [926, 215] width 9 height 9
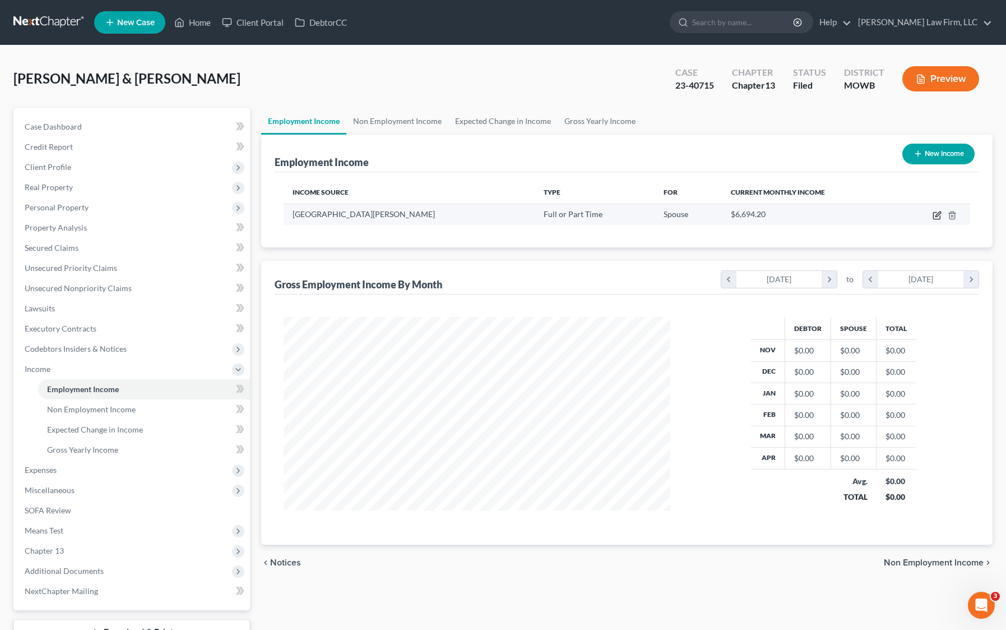
select select "0"
select select "26"
select select "2"
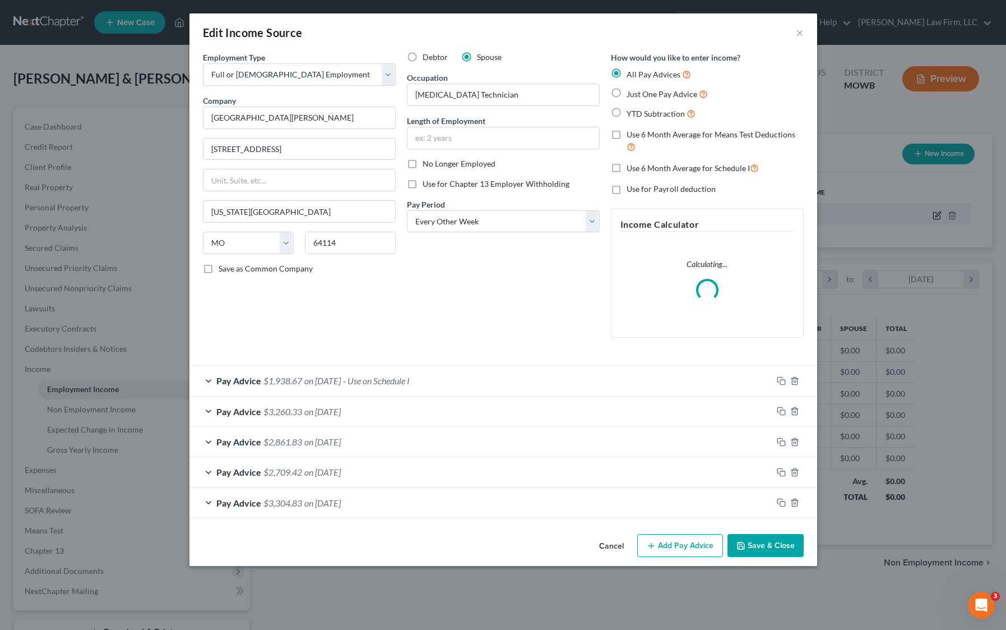
scroll to position [201, 414]
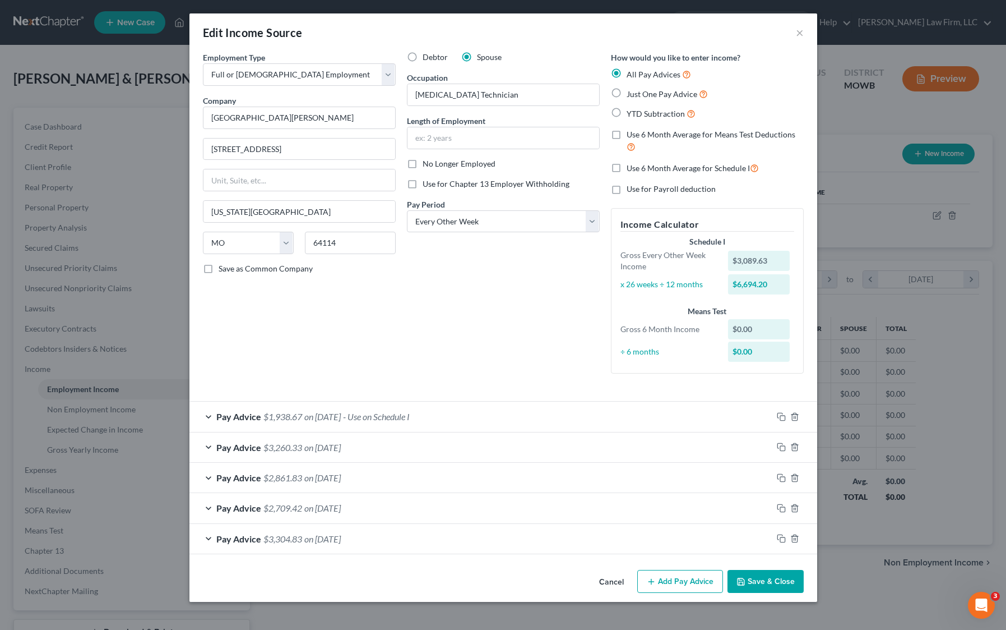
click at [265, 385] on div "Employment Type * Select Full or Part Time Employment Self Employment Company *…" at bounding box center [503, 222] width 612 height 340
click at [405, 346] on div "Debtor Spouse Occupation Radiology Technician Length of Employment No Longer Em…" at bounding box center [503, 217] width 204 height 331
click at [399, 476] on div "Pay Advice $2,861.83 on 06/27/2025" at bounding box center [480, 478] width 583 height 30
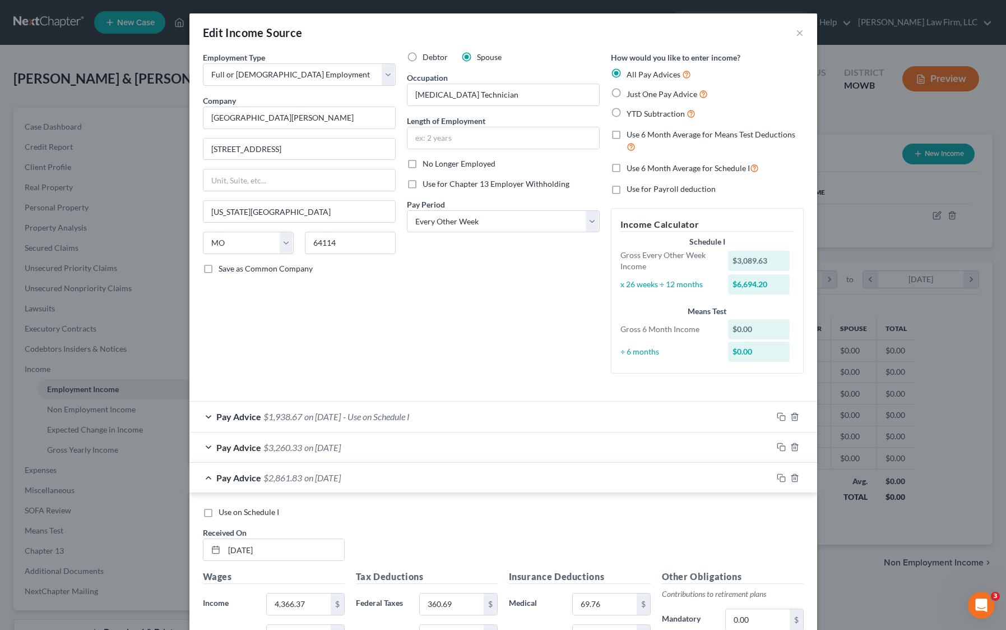
click at [247, 512] on span "Use on Schedule I" at bounding box center [249, 512] width 61 height 10
click at [230, 512] on input "Use on Schedule I" at bounding box center [226, 509] width 7 height 7
checkbox input "true"
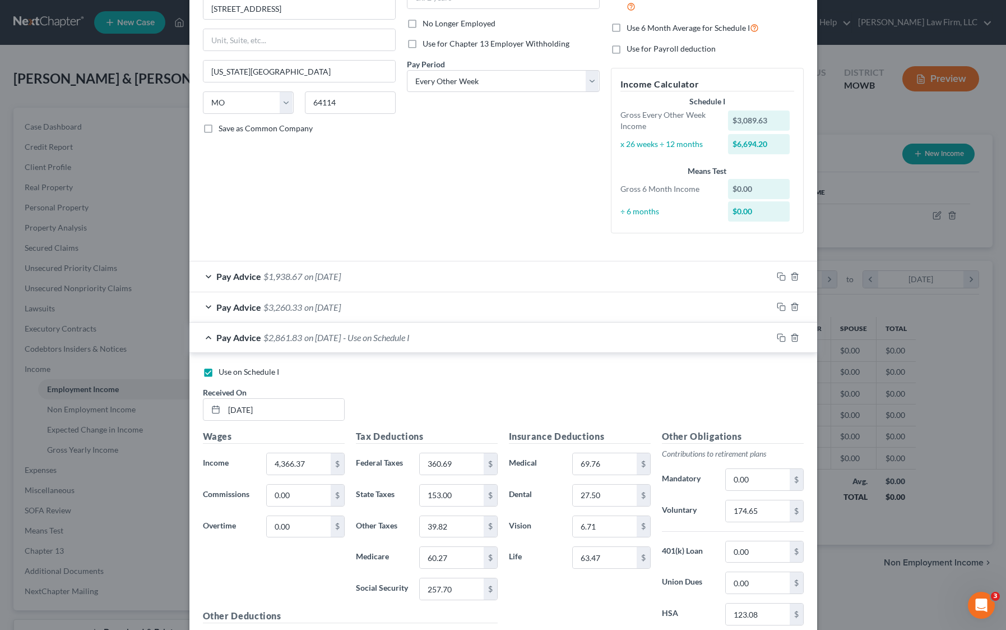
click at [597, 324] on div "Pay Advice $2,861.83 on 06/27/2025 - Use on Schedule I" at bounding box center [480, 337] width 583 height 30
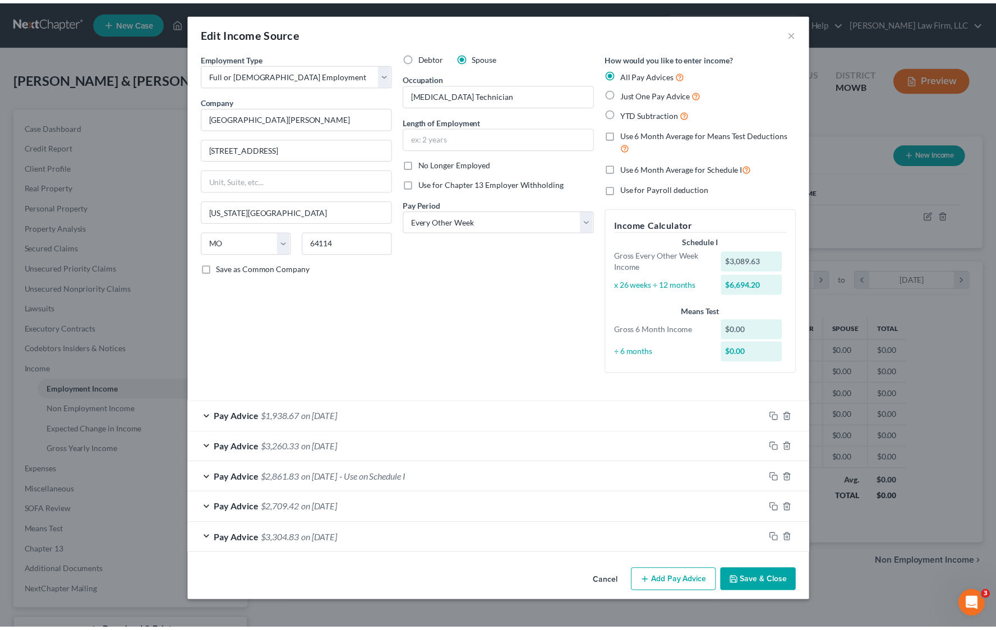
scroll to position [0, 0]
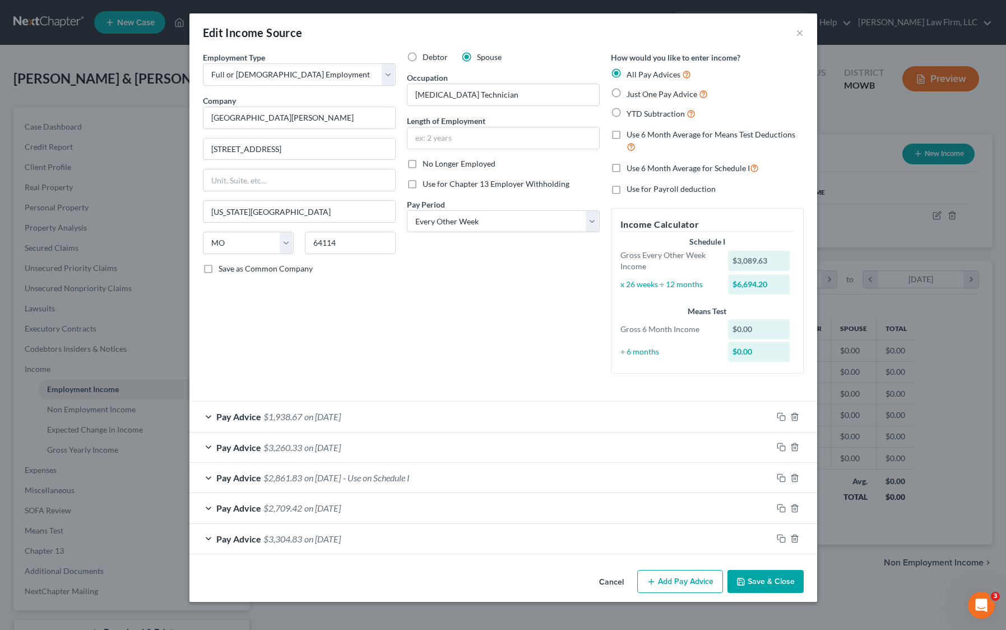
click at [778, 582] on button "Save & Close" at bounding box center [766, 582] width 76 height 24
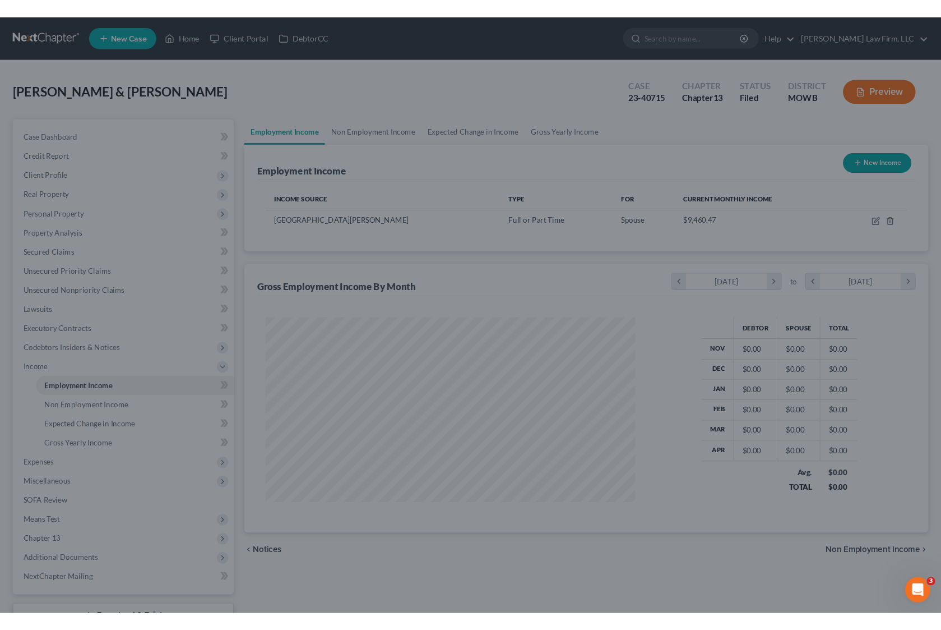
scroll to position [560422, 560213]
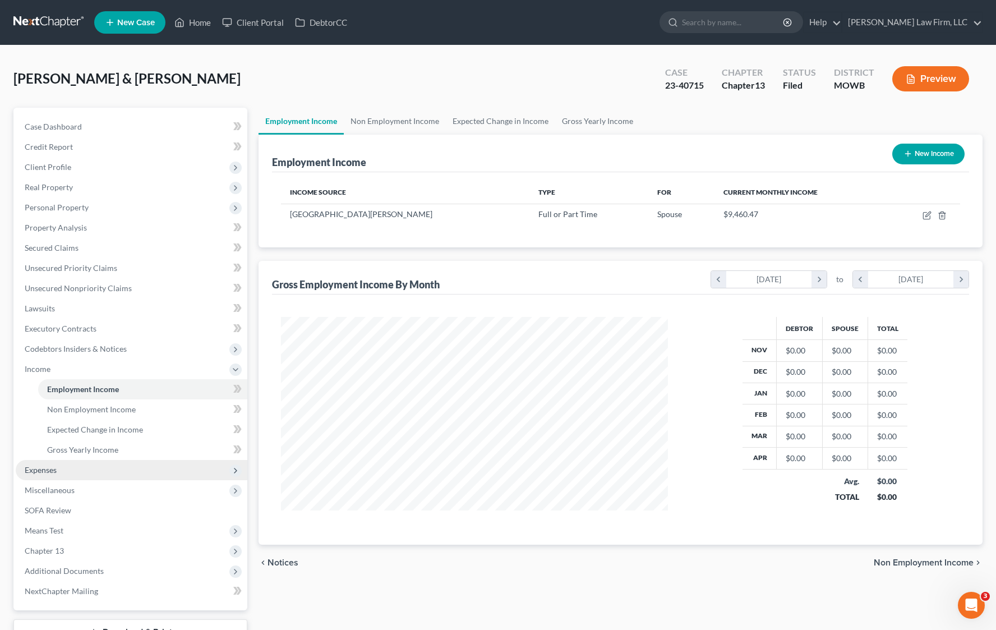
click at [73, 461] on span "Expenses" at bounding box center [132, 470] width 232 height 20
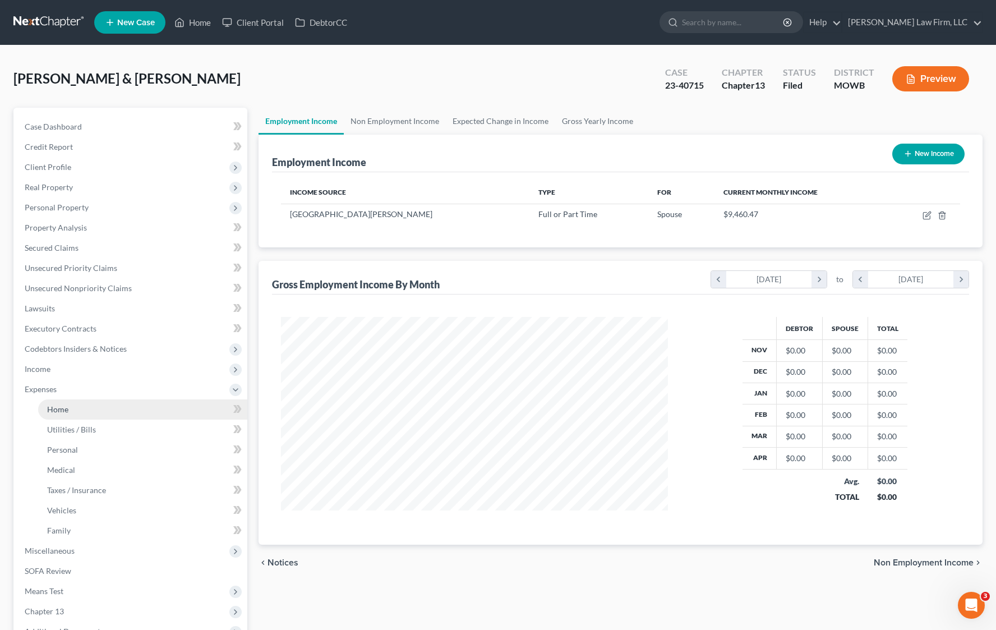
click at [80, 403] on link "Home" at bounding box center [142, 409] width 209 height 20
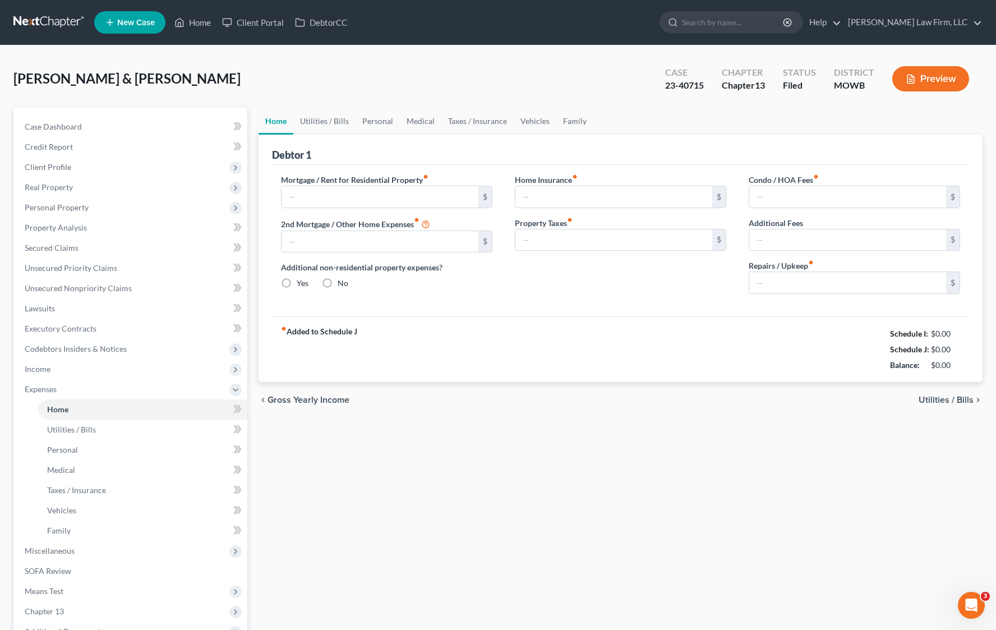
type input "2,195.00"
type input "0.00"
radio input "true"
type input "48.17"
type input "0.00"
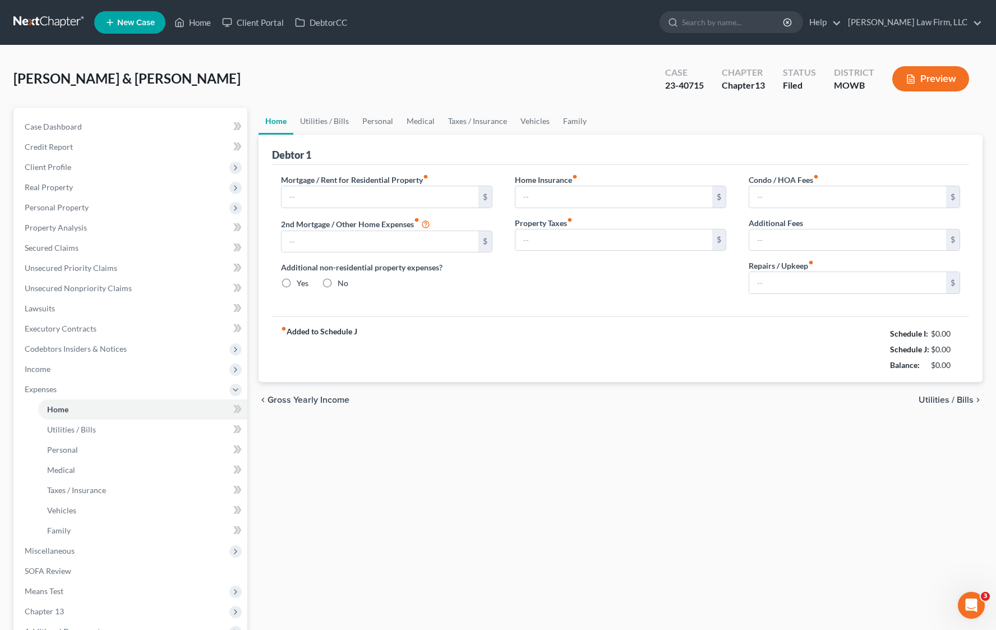
type input "0.00"
click at [609, 346] on div "fiber_manual_record Added to Schedule J Schedule I: $6,200.63 Schedule J: $5,52…" at bounding box center [620, 349] width 697 height 66
click at [332, 127] on link "Utilities / Bills" at bounding box center [324, 121] width 62 height 27
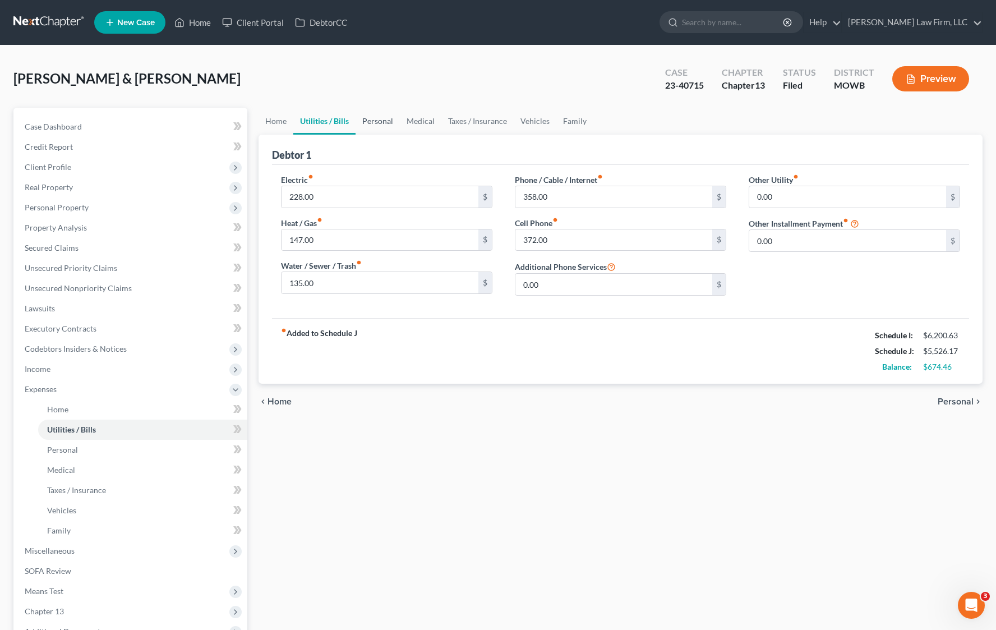
click at [390, 123] on link "Personal" at bounding box center [377, 121] width 44 height 27
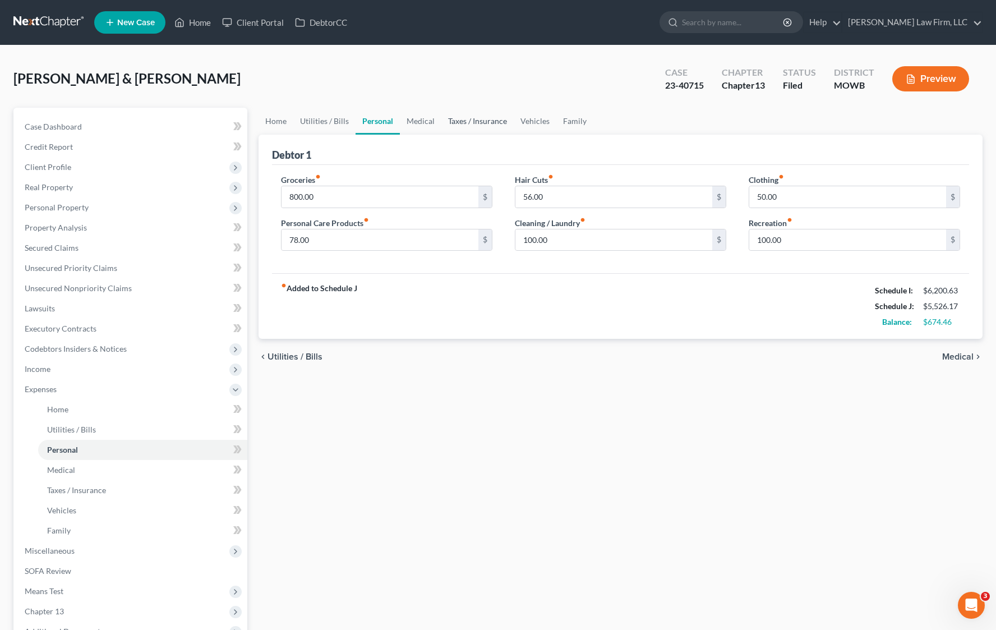
click at [441, 117] on link "Taxes / Insurance" at bounding box center [477, 121] width 72 height 27
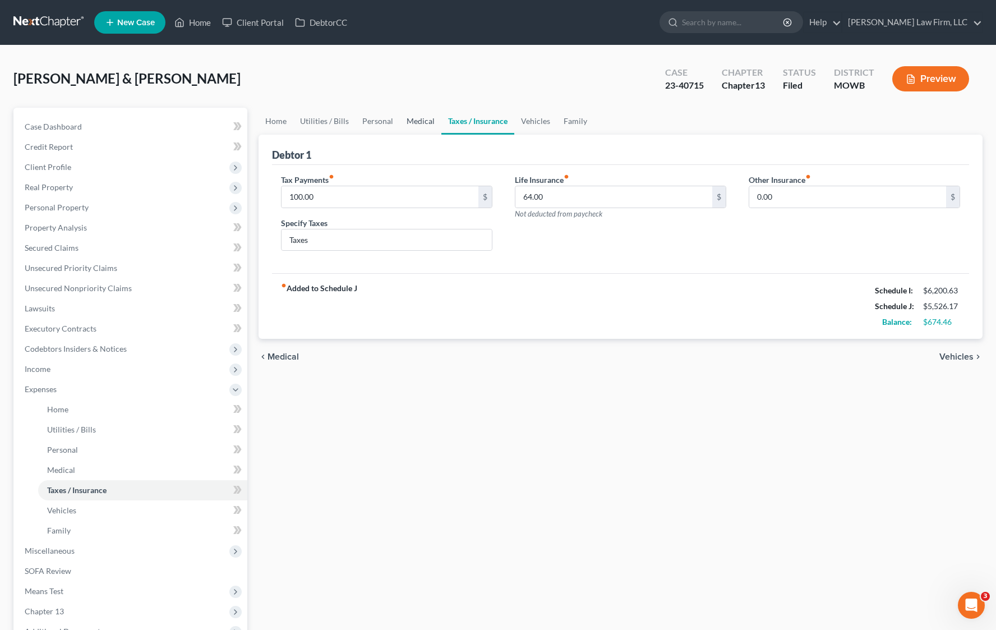
click at [426, 117] on link "Medical" at bounding box center [420, 121] width 41 height 27
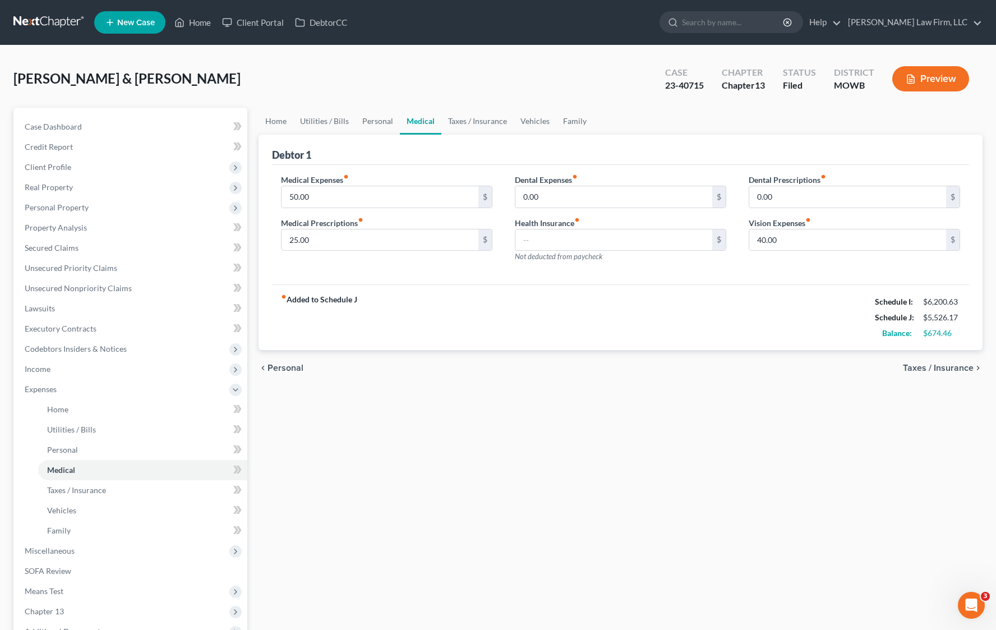
click at [607, 89] on div "Partnoy, Lawrence & Nancy Upgraded Case 23-40715 Chapter Chapter 13 Status File…" at bounding box center [497, 83] width 969 height 49
click at [466, 123] on link "Taxes / Insurance" at bounding box center [477, 121] width 72 height 27
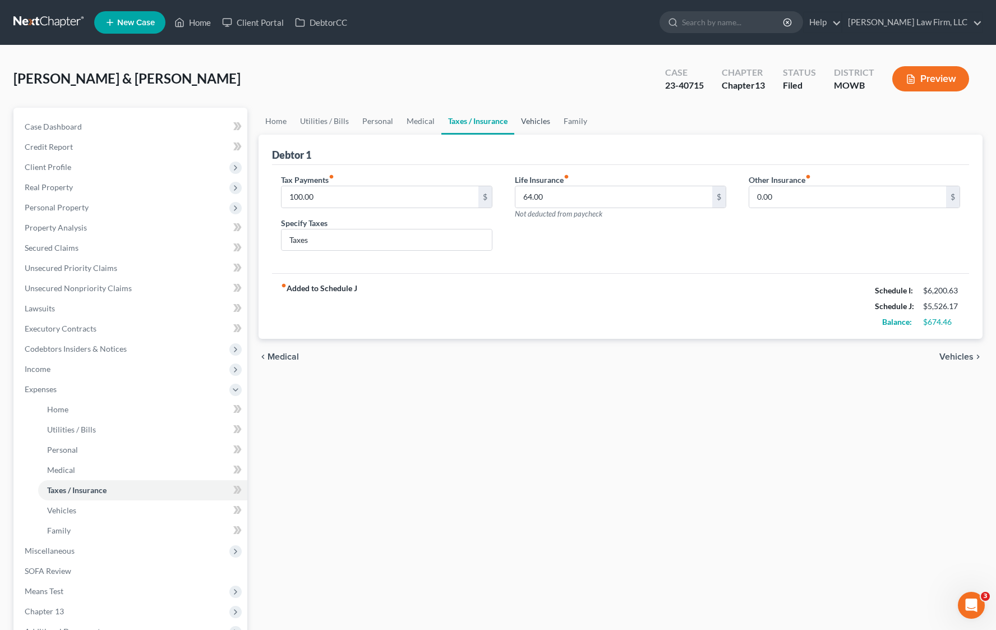
click at [521, 115] on link "Vehicles" at bounding box center [535, 121] width 43 height 27
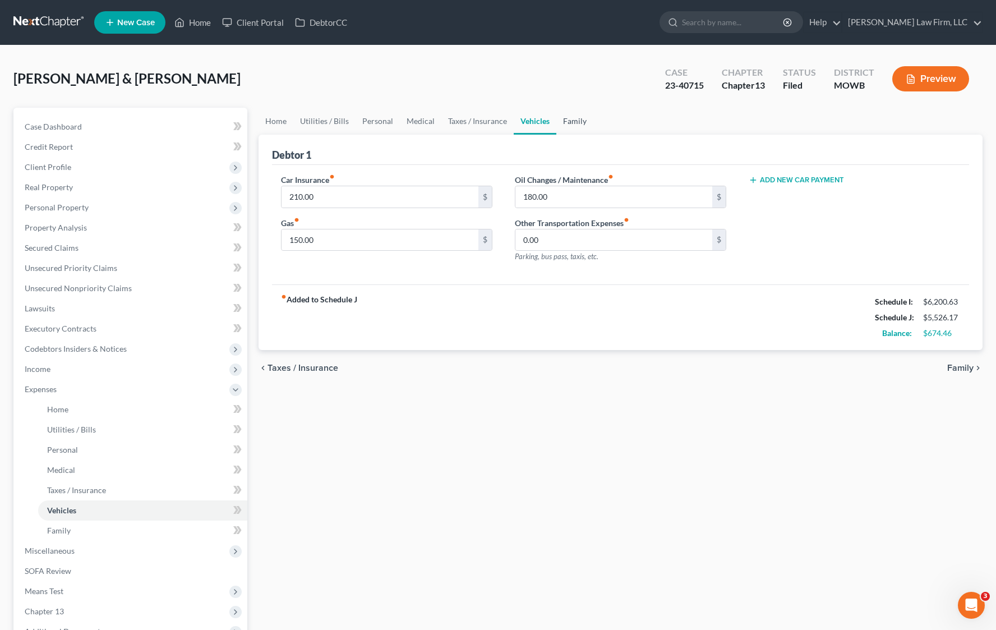
click at [589, 118] on link "Family" at bounding box center [574, 121] width 37 height 27
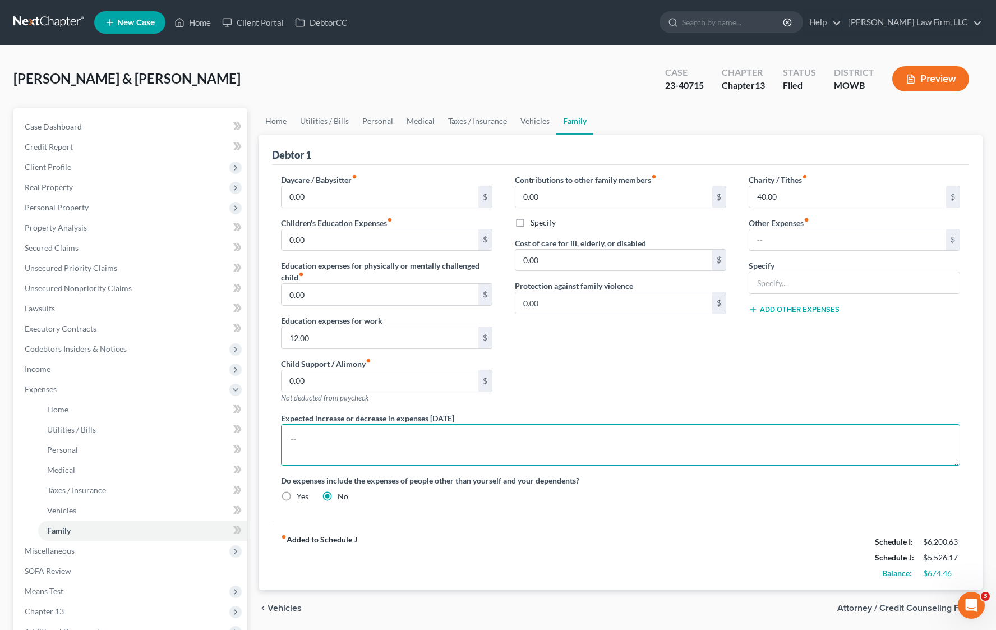
click at [433, 437] on textarea at bounding box center [620, 444] width 679 height 41
click at [271, 128] on link "Home" at bounding box center [275, 121] width 35 height 27
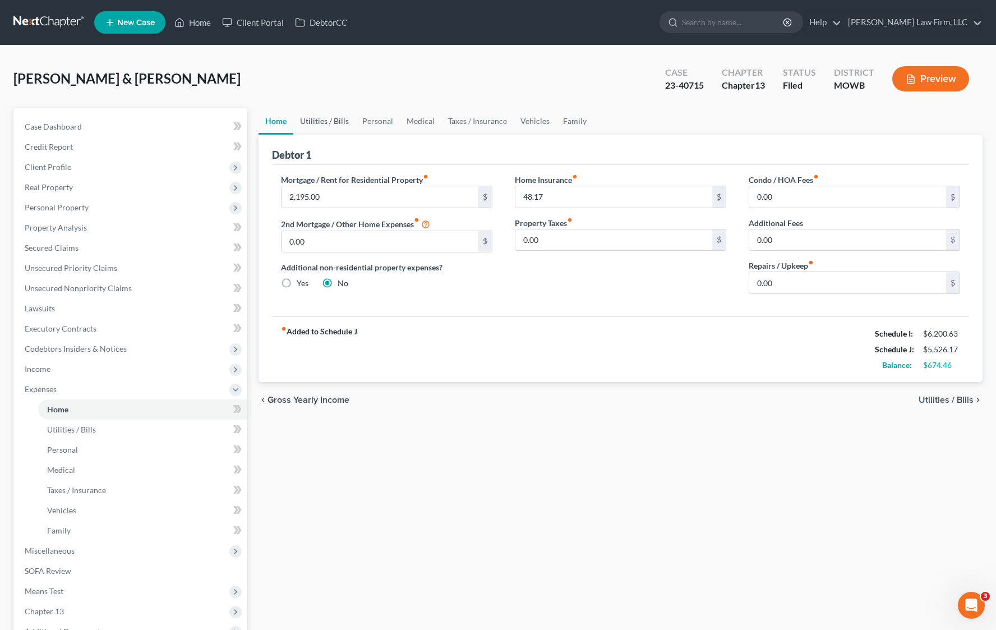
click at [312, 121] on link "Utilities / Bills" at bounding box center [324, 121] width 62 height 27
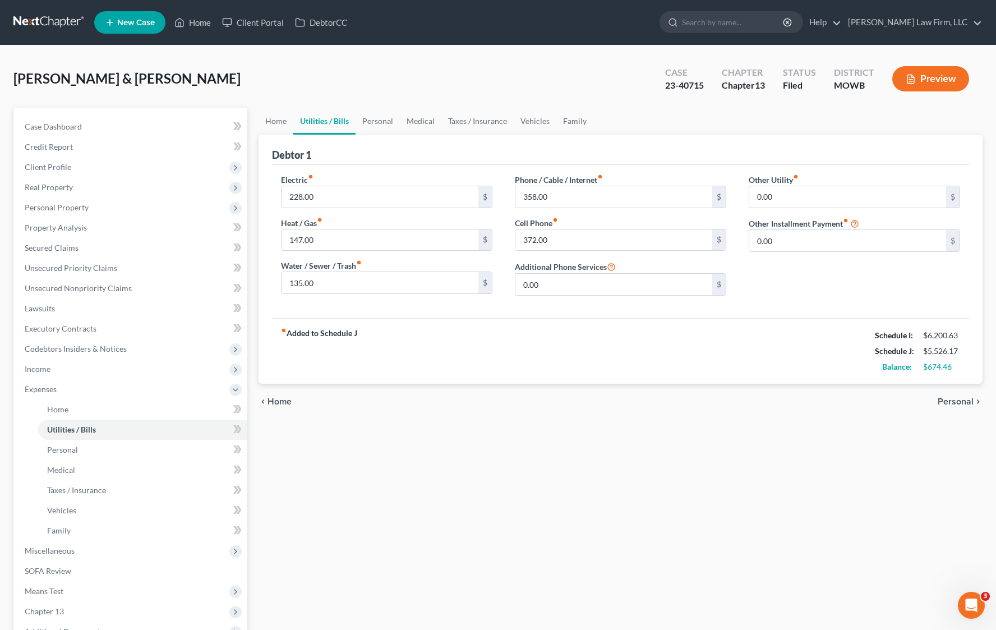
click at [342, 118] on link "Utilities / Bills" at bounding box center [324, 121] width 62 height 27
click at [370, 116] on link "Personal" at bounding box center [377, 121] width 44 height 27
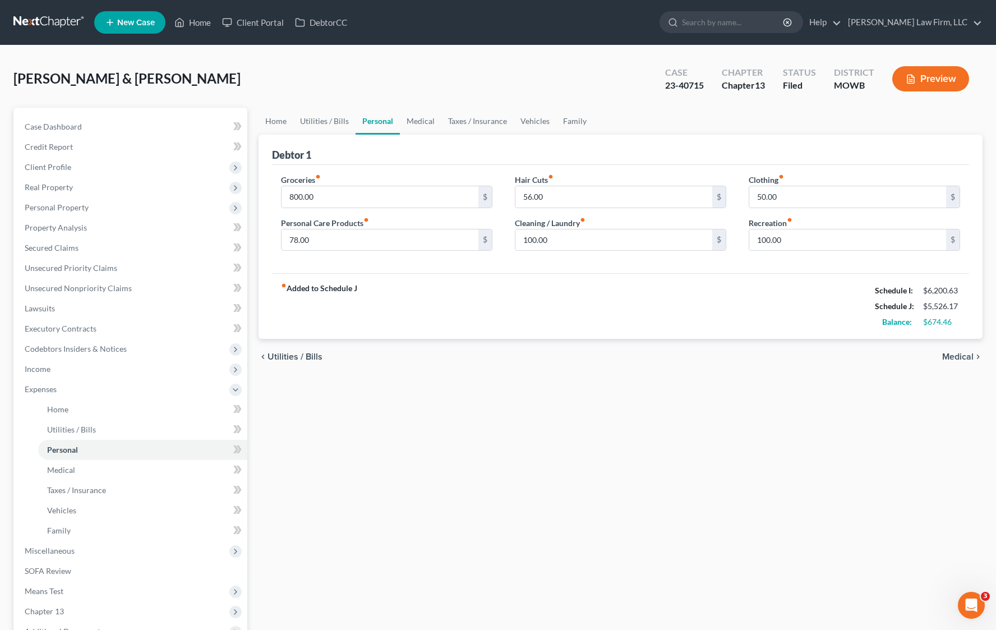
click at [473, 290] on div "fiber_manual_record Added to Schedule J Schedule I: $6,200.63 Schedule J: $5,52…" at bounding box center [620, 306] width 697 height 66
click at [792, 200] on input "50.00" at bounding box center [847, 196] width 197 height 21
click at [452, 242] on input "78.00" at bounding box center [379, 239] width 197 height 21
type input "100.00"
click at [611, 330] on div "fiber_manual_record Added to Schedule J Schedule I: $6,200.63 Schedule J: $5,54…" at bounding box center [620, 306] width 697 height 66
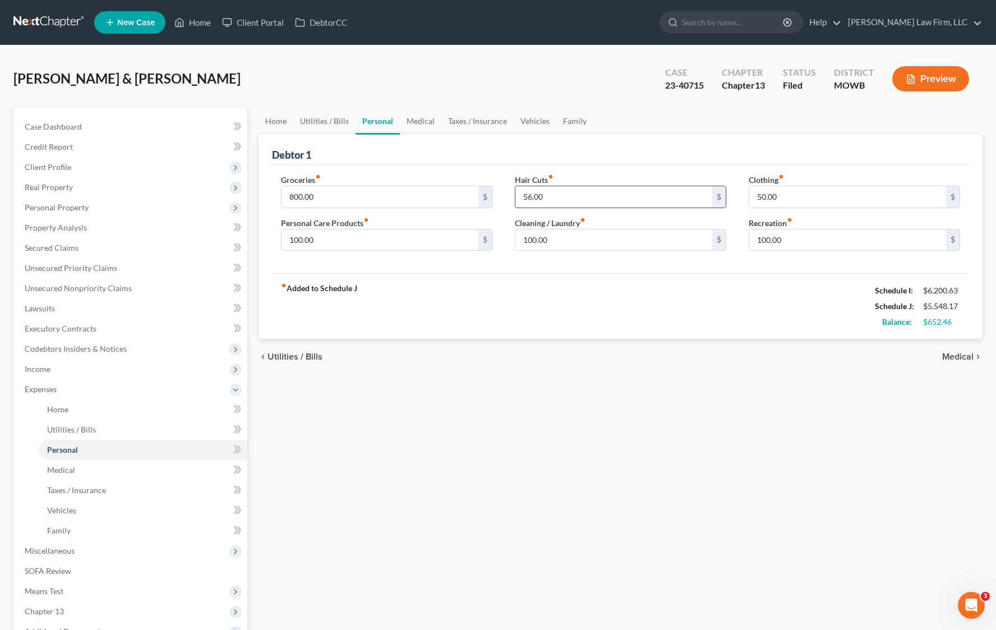
click at [590, 196] on input "56.00" at bounding box center [613, 196] width 197 height 21
click at [444, 123] on link "Taxes / Insurance" at bounding box center [477, 121] width 72 height 27
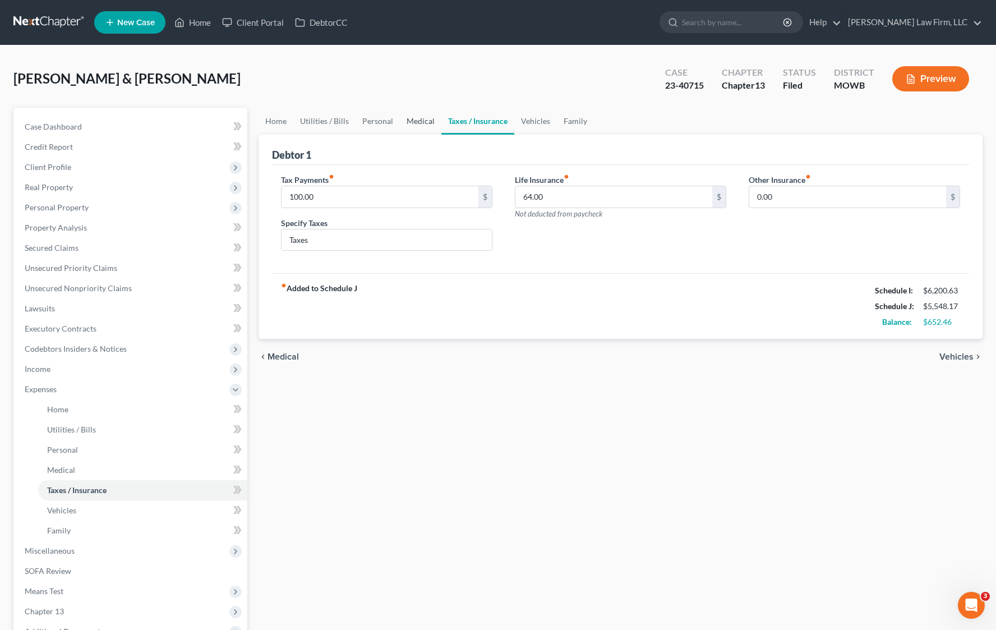
click at [412, 123] on link "Medical" at bounding box center [420, 121] width 41 height 27
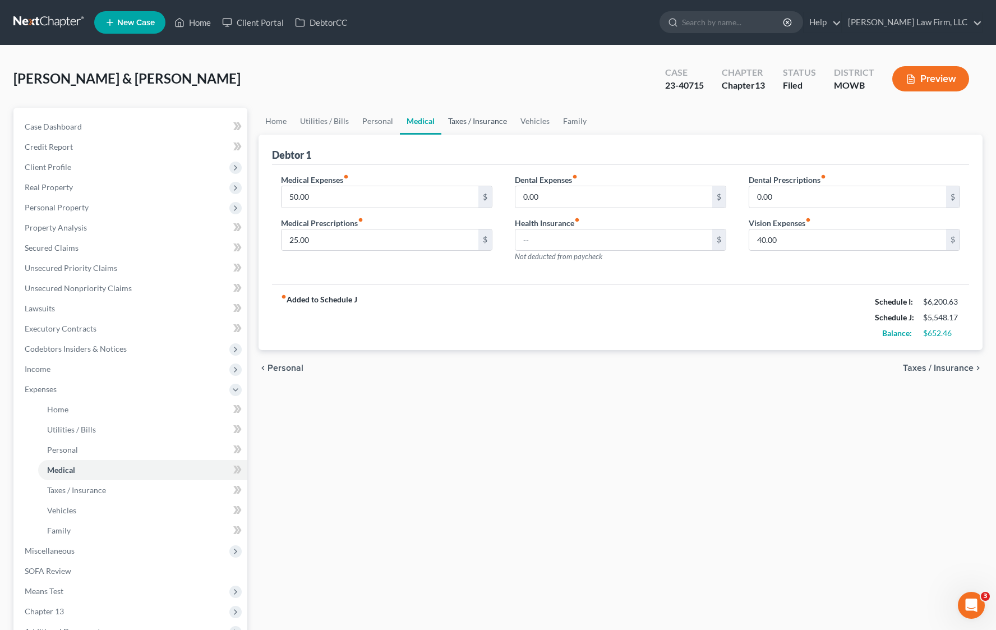
click at [471, 123] on link "Taxes / Insurance" at bounding box center [477, 121] width 72 height 27
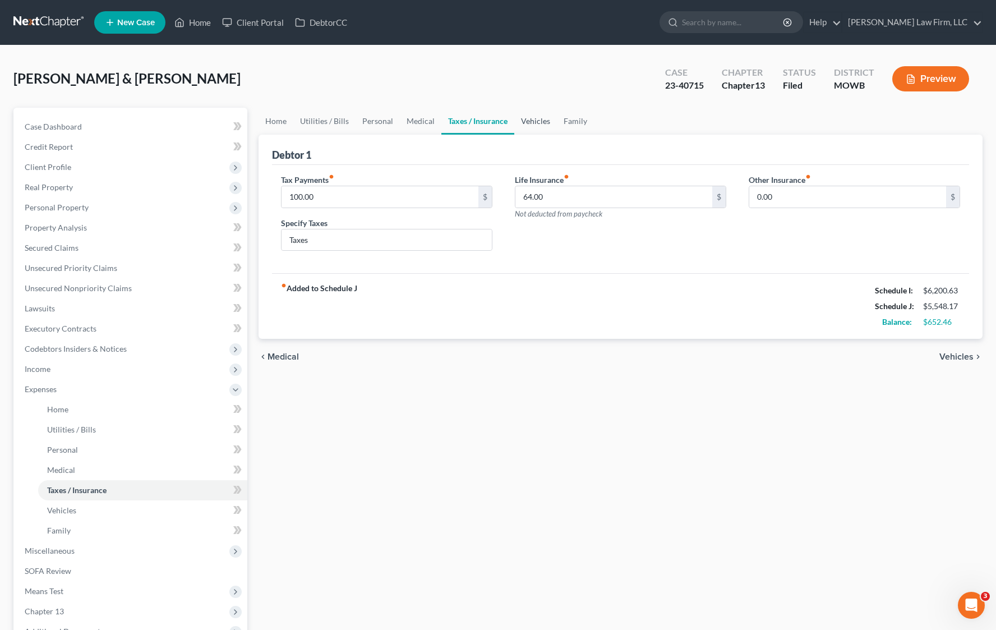
click at [515, 119] on link "Vehicles" at bounding box center [535, 121] width 43 height 27
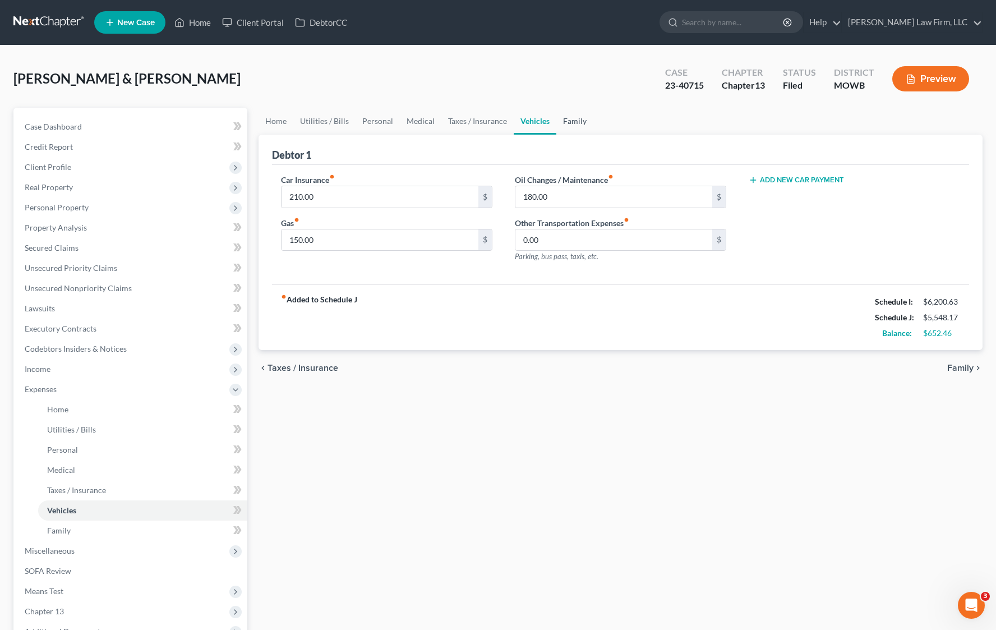
click at [564, 126] on link "Family" at bounding box center [574, 121] width 37 height 27
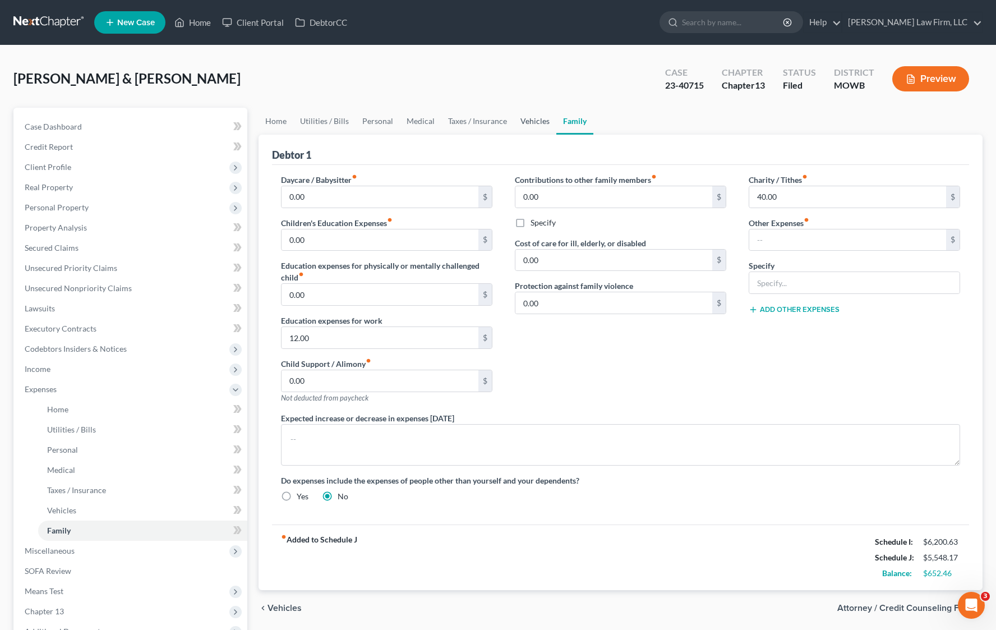
click at [522, 128] on link "Vehicles" at bounding box center [535, 121] width 43 height 27
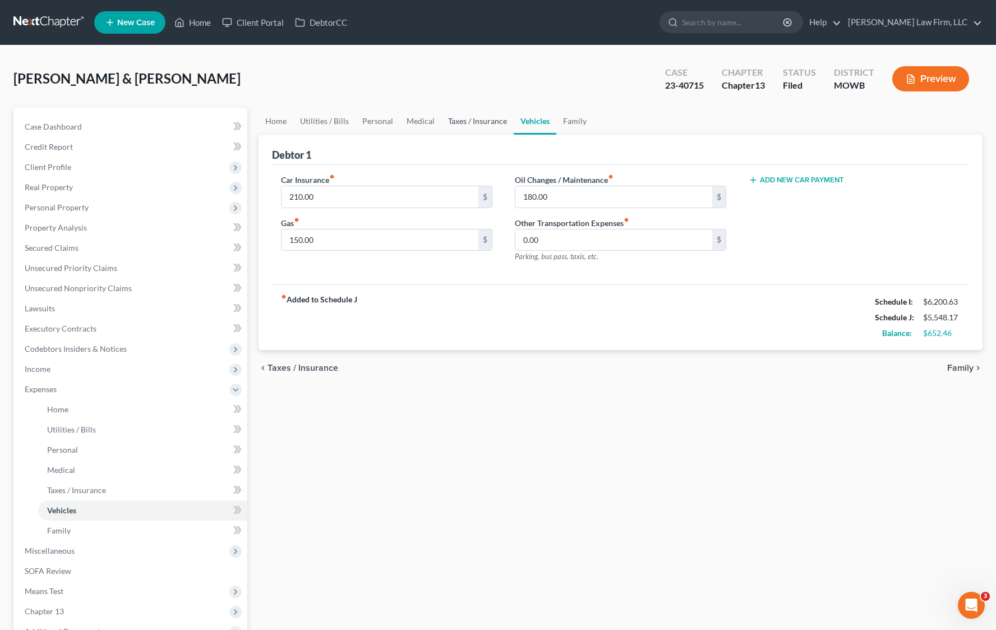
click at [463, 127] on link "Taxes / Insurance" at bounding box center [477, 121] width 72 height 27
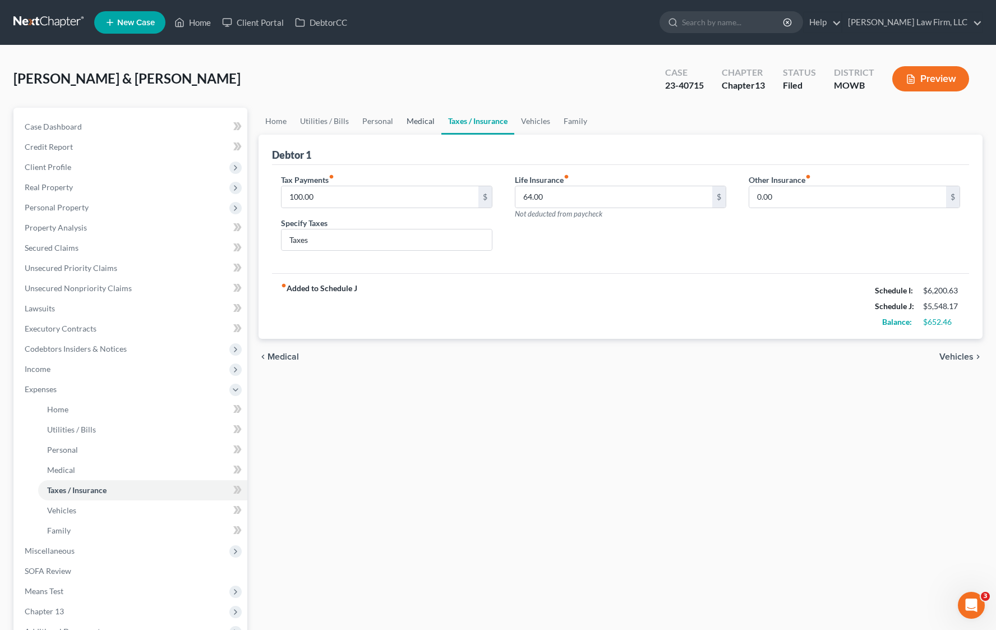
click at [422, 123] on link "Medical" at bounding box center [420, 121] width 41 height 27
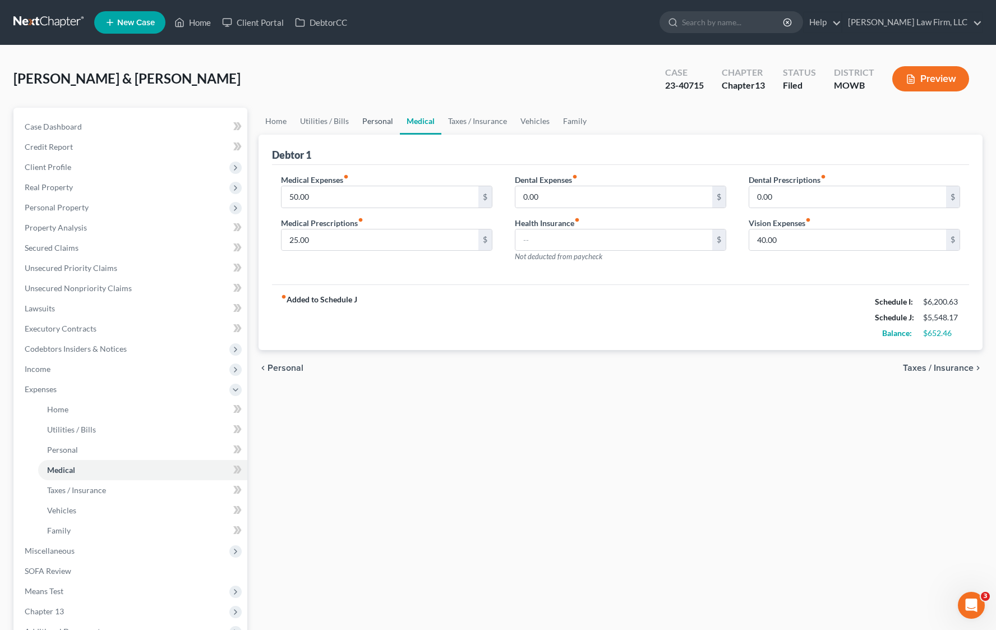
click at [375, 127] on link "Personal" at bounding box center [377, 121] width 44 height 27
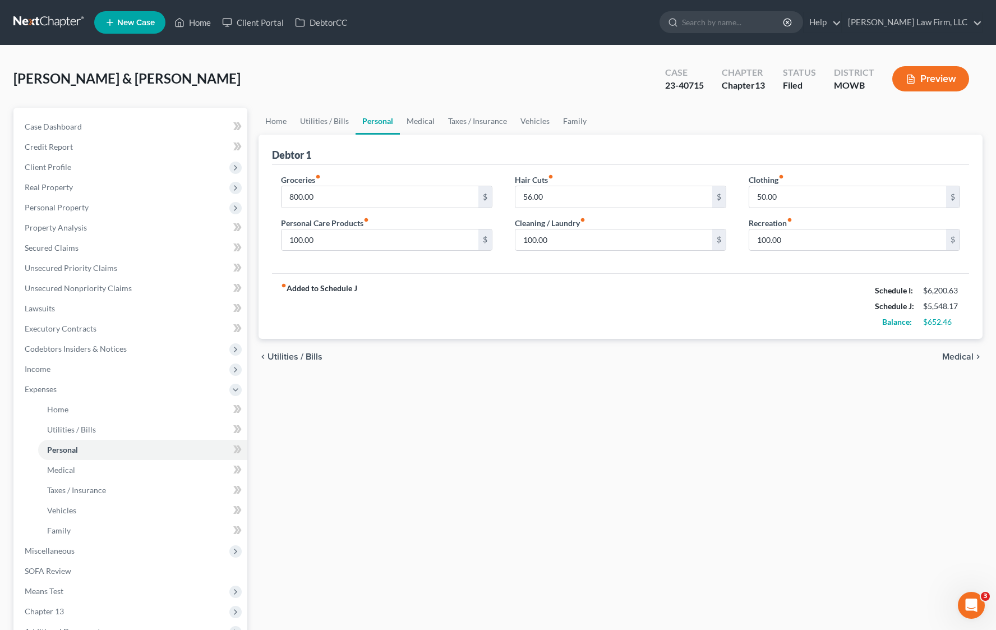
click at [673, 408] on div "Home Utilities / Bills Personal Medical Taxes / Insurance Vehicles Family Debto…" at bounding box center [620, 421] width 735 height 627
click at [762, 369] on div "chevron_left Utilities / Bills Medical chevron_right" at bounding box center [620, 357] width 724 height 36
click at [939, 81] on button "Preview" at bounding box center [930, 78] width 77 height 25
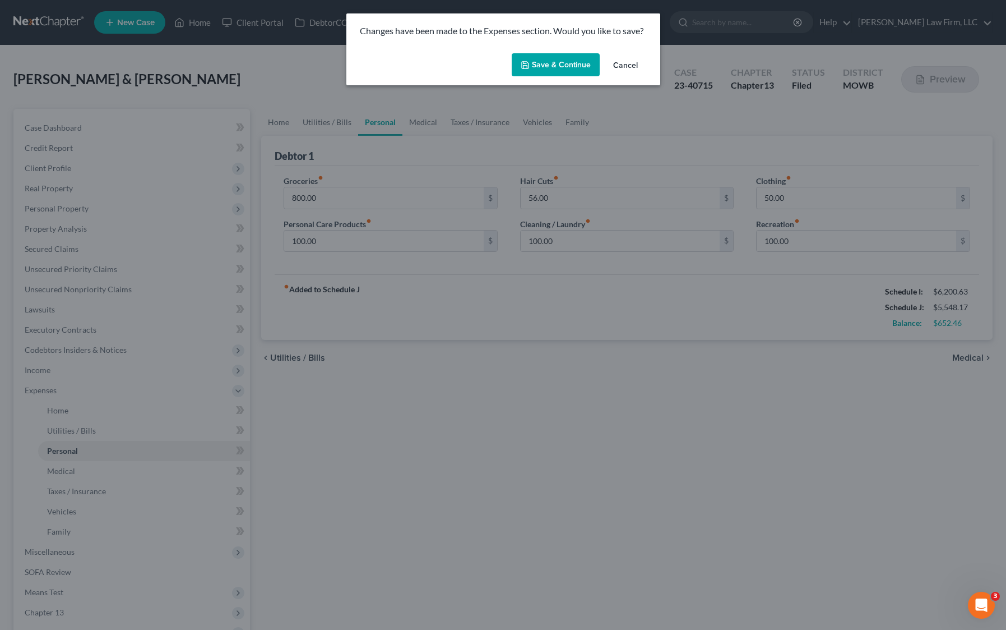
click at [576, 68] on button "Save & Continue" at bounding box center [556, 65] width 88 height 24
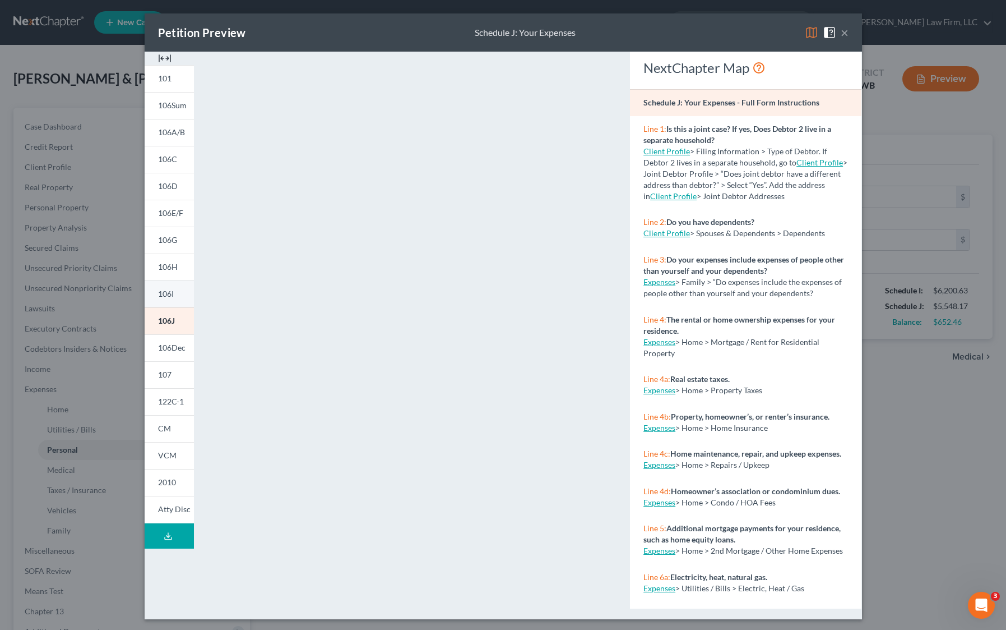
click at [163, 290] on span "106I" at bounding box center [166, 294] width 16 height 10
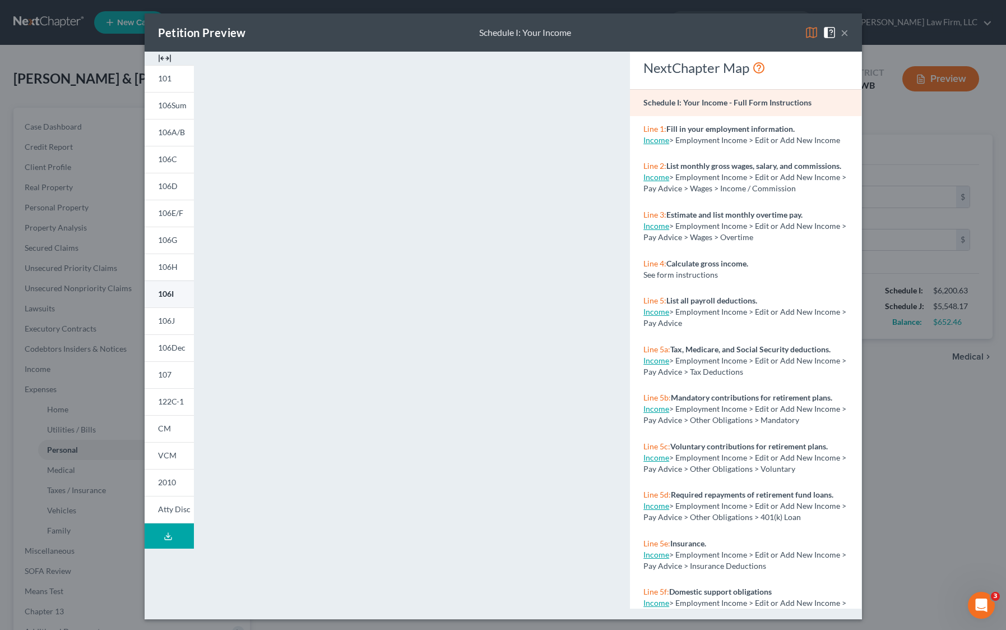
click at [156, 303] on link "106I" at bounding box center [169, 293] width 49 height 27
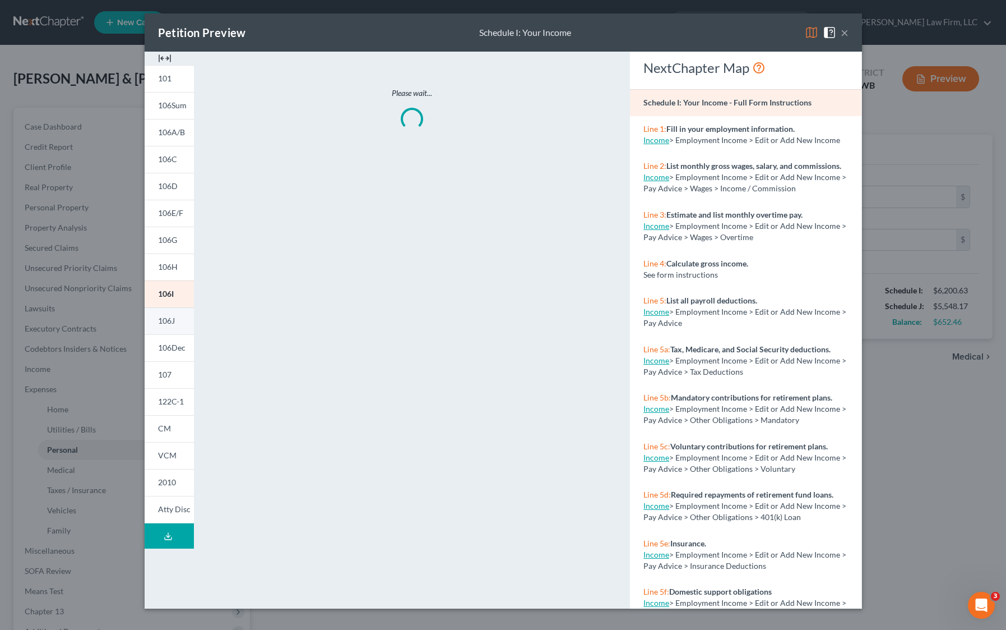
click at [159, 316] on span "106J" at bounding box center [166, 321] width 17 height 10
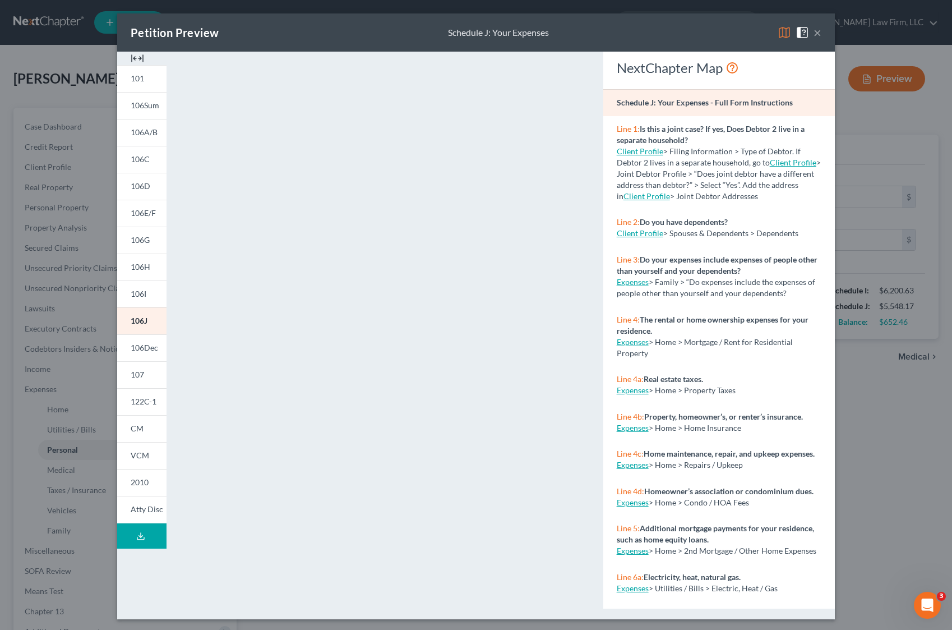
click at [69, 110] on div "Petition Preview Schedule J: Your Expenses × 101 106Sum 106A/B 106C 106D 106E/F…" at bounding box center [476, 315] width 952 height 630
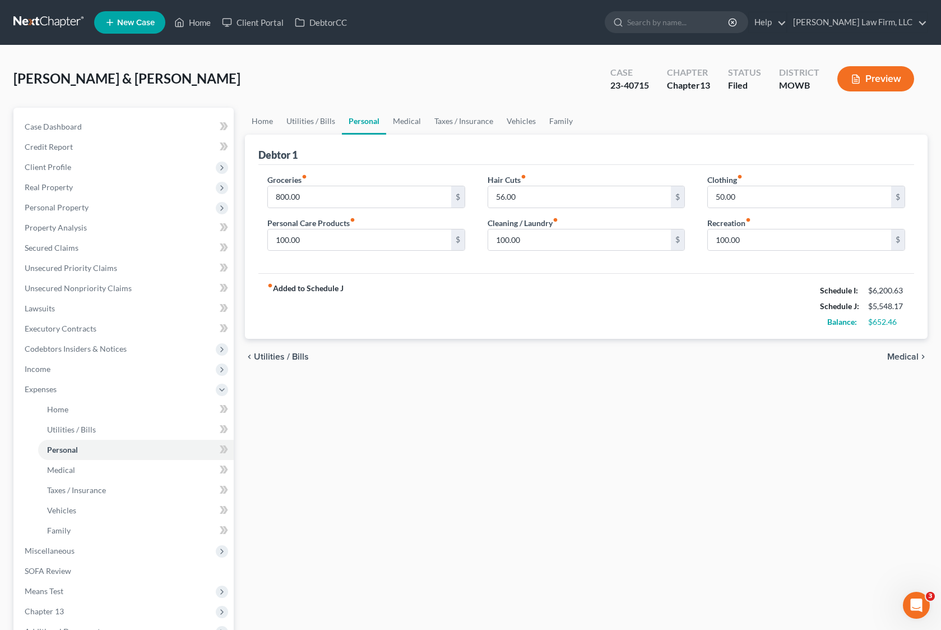
click at [49, 24] on link at bounding box center [49, 22] width 72 height 20
